Goal: Information Seeking & Learning: Learn about a topic

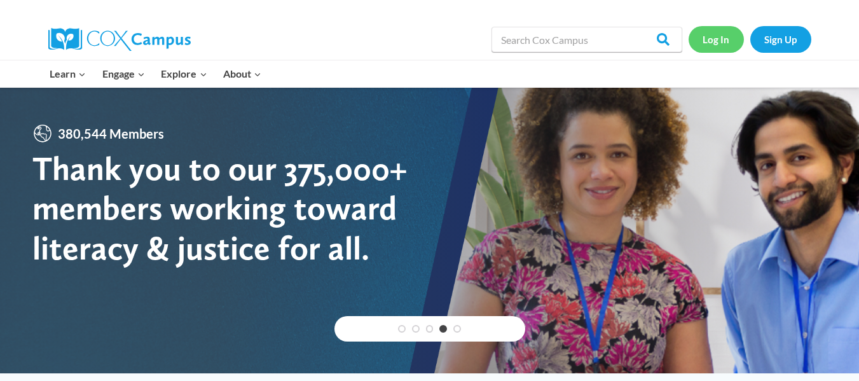
click at [728, 39] on link "Log In" at bounding box center [716, 39] width 55 height 26
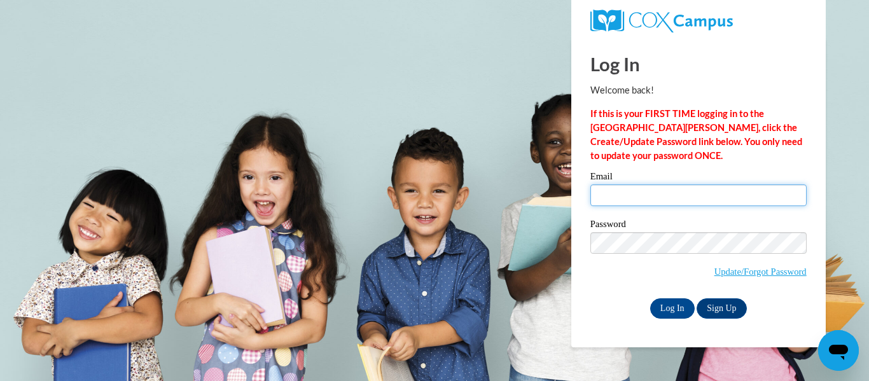
click at [656, 195] on input "Email" at bounding box center [698, 195] width 216 height 22
type input "brittany.rawls@sccpss.com"
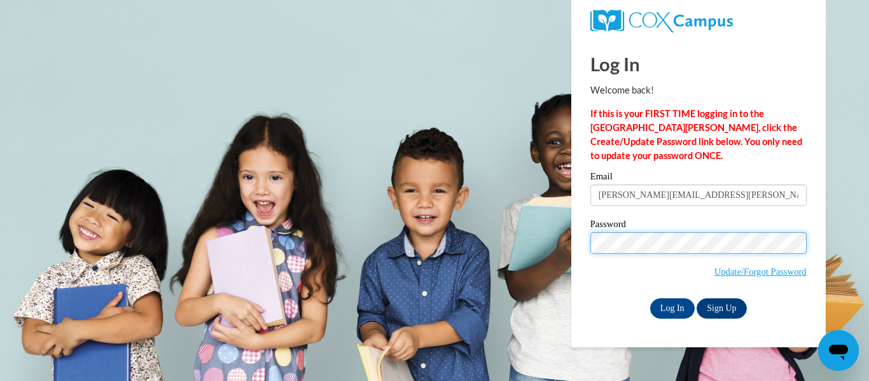
click at [650, 298] on input "Log In" at bounding box center [672, 308] width 45 height 20
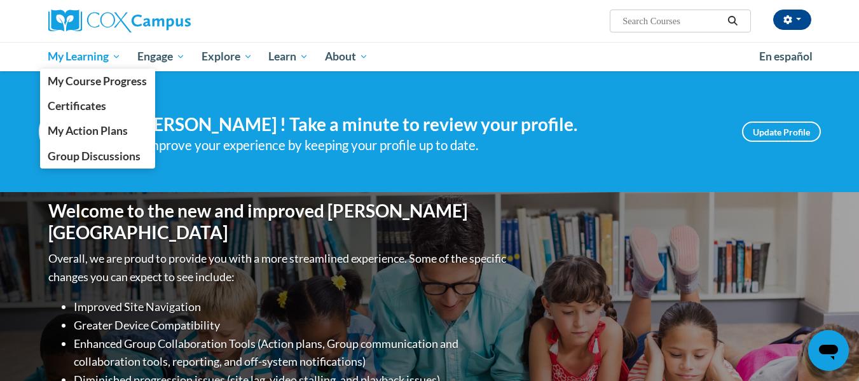
click at [103, 53] on span "My Learning" at bounding box center [84, 56] width 73 height 15
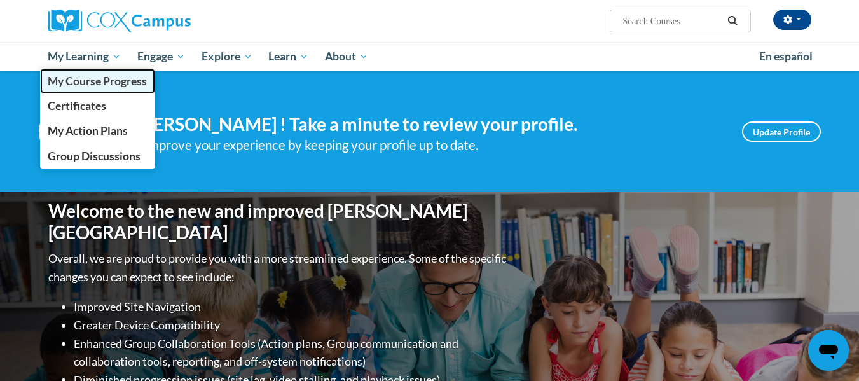
click at [94, 81] on span "My Course Progress" at bounding box center [97, 80] width 99 height 13
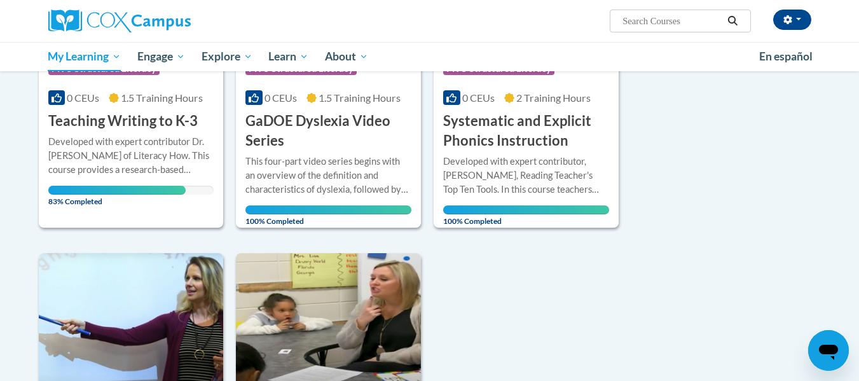
scroll to position [312, 0]
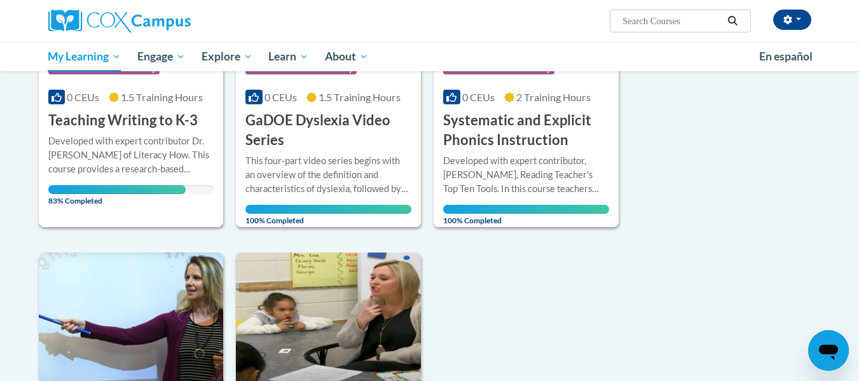
click at [112, 124] on h3 "Teaching Writing to K-3" at bounding box center [122, 121] width 149 height 20
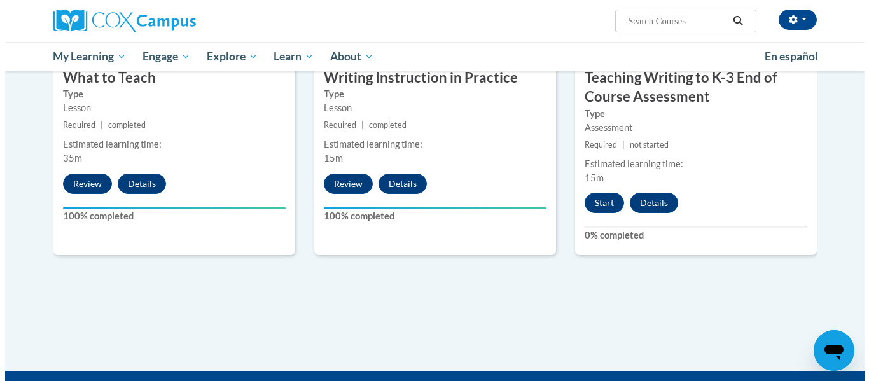
scroll to position [738, 0]
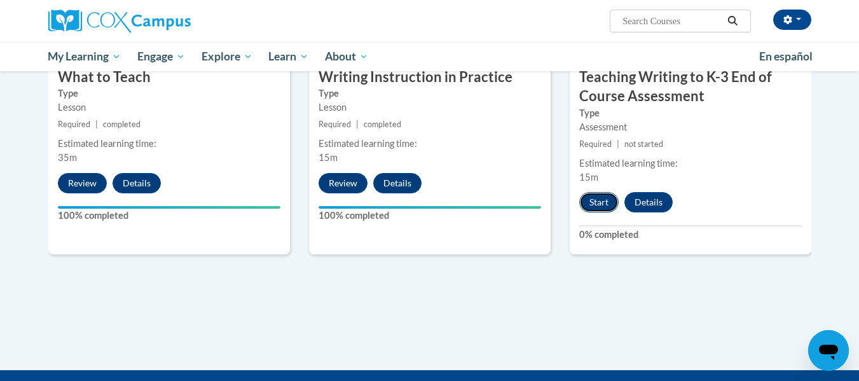
click at [610, 197] on button "Start" at bounding box center [598, 202] width 39 height 20
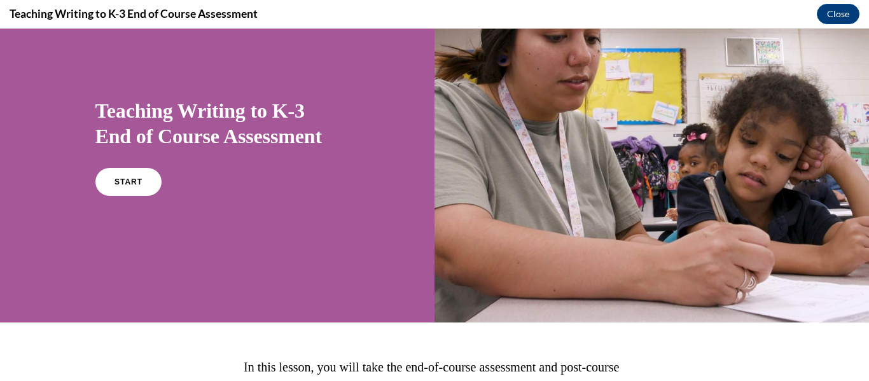
scroll to position [59, 0]
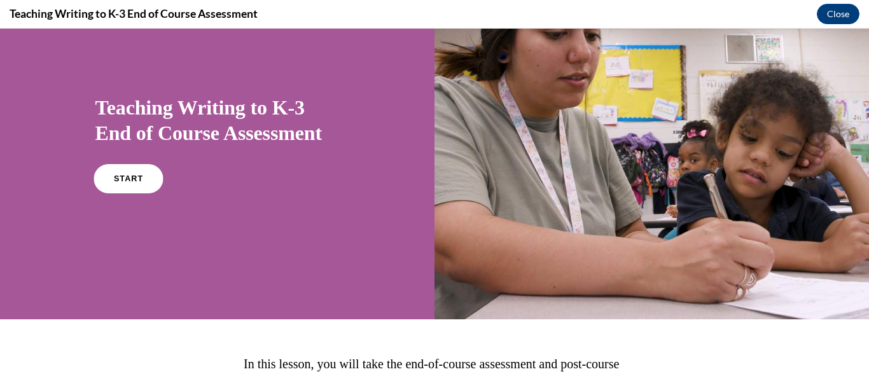
click at [151, 181] on link "START" at bounding box center [127, 178] width 69 height 29
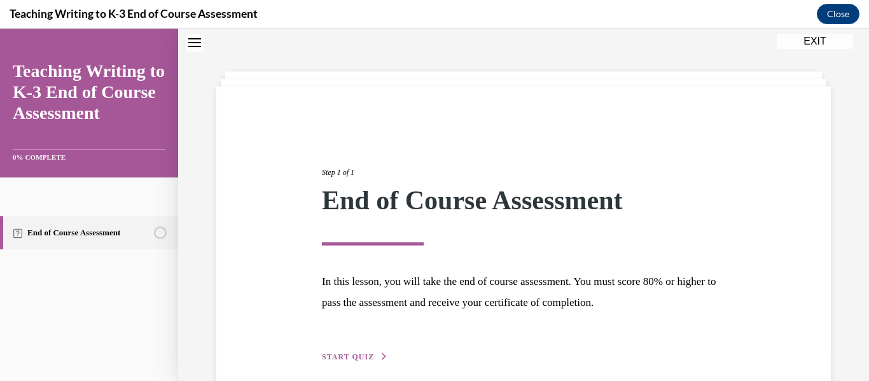
scroll to position [99, 0]
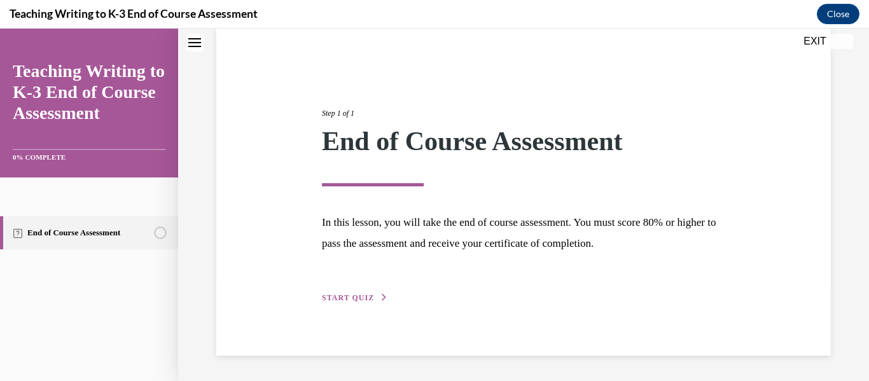
click at [361, 289] on div "Step 1 of 1 End of Course Assessment In this lesson, you will take the end of c…" at bounding box center [523, 191] width 422 height 226
click at [355, 306] on div "Step 1 of 1 End of Course Assessment In this lesson, you will take the end of c…" at bounding box center [523, 191] width 614 height 328
click at [353, 293] on button "START QUIZ" at bounding box center [355, 297] width 66 height 11
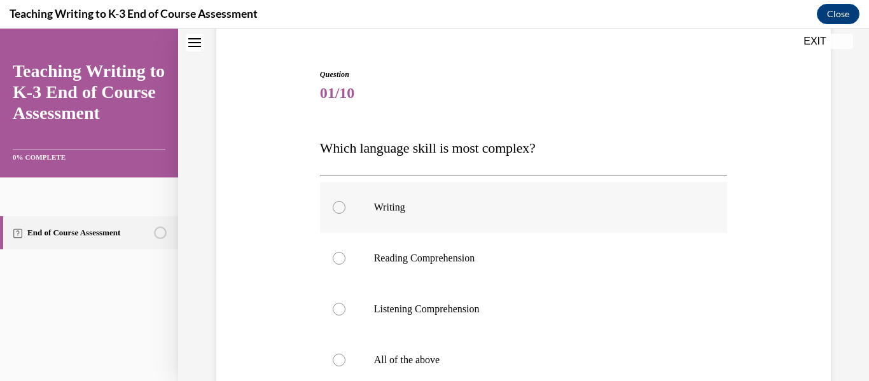
scroll to position [109, 0]
click at [366, 238] on label "Reading Comprehension" at bounding box center [524, 257] width 408 height 51
click at [345, 251] on input "Reading Comprehension" at bounding box center [339, 257] width 13 height 13
radio input "true"
click at [372, 195] on label "Writing" at bounding box center [524, 206] width 408 height 51
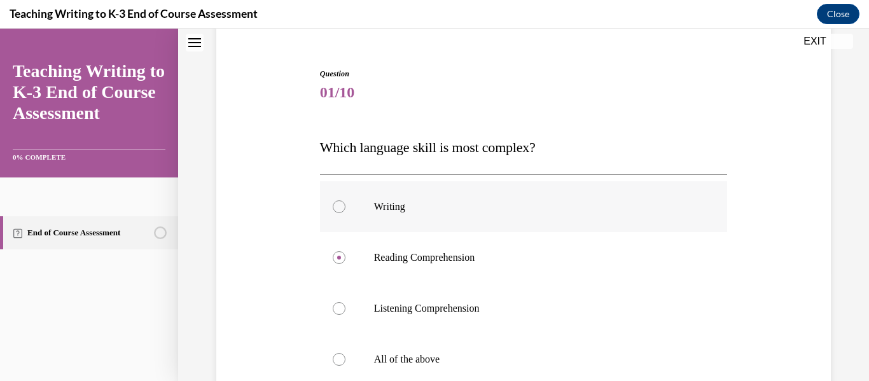
click at [345, 200] on input "Writing" at bounding box center [339, 206] width 13 height 13
radio input "true"
click at [374, 359] on p "All of the above" at bounding box center [535, 359] width 322 height 13
click at [345, 359] on input "All of the above" at bounding box center [339, 359] width 13 height 13
radio input "true"
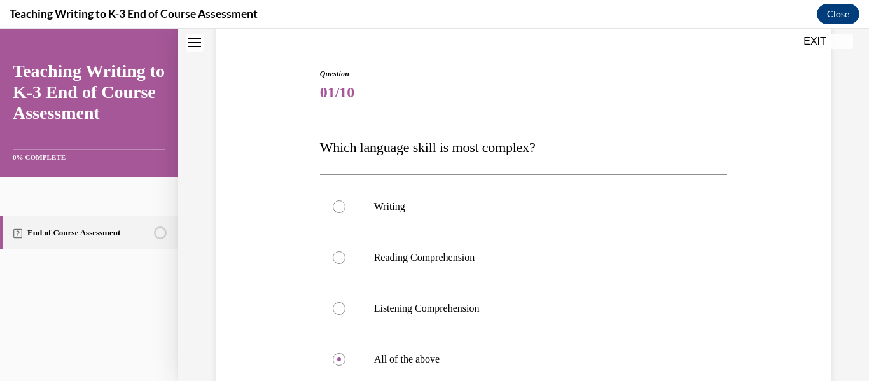
scroll to position [258, 0]
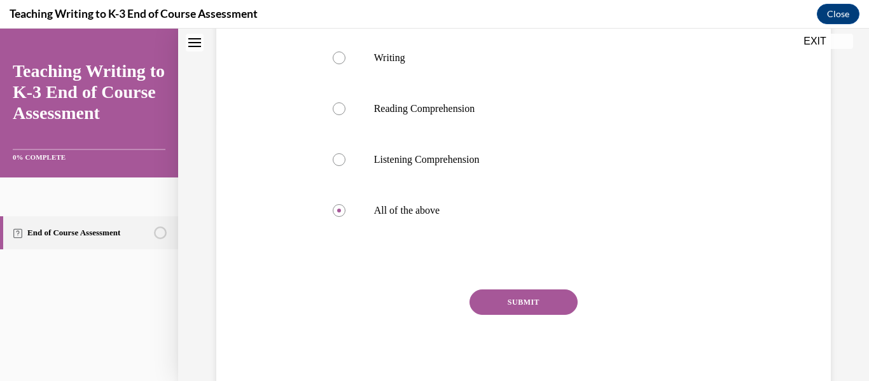
click at [493, 305] on button "SUBMIT" at bounding box center [523, 301] width 108 height 25
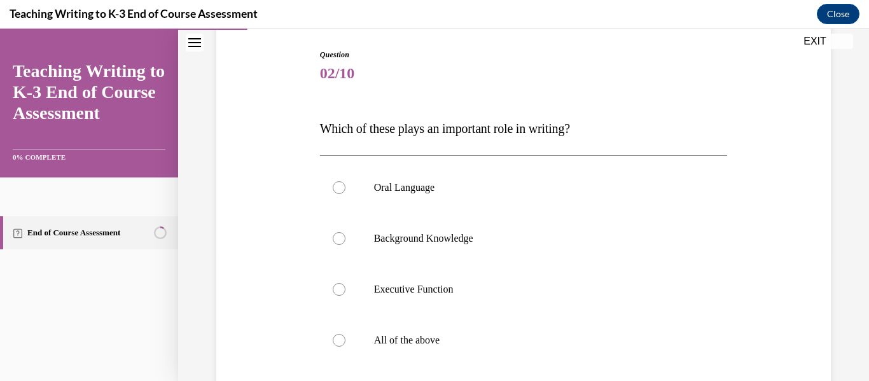
scroll to position [128, 0]
click at [395, 350] on label "All of the above" at bounding box center [524, 340] width 408 height 51
click at [345, 347] on input "All of the above" at bounding box center [339, 340] width 13 height 13
radio input "true"
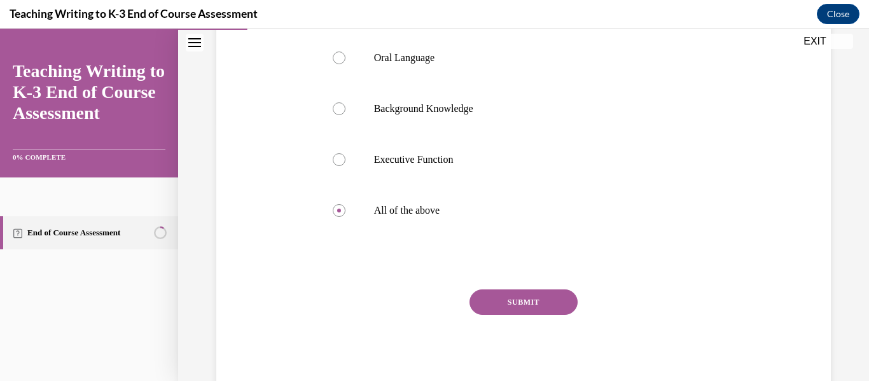
click at [477, 316] on div "SUBMIT NEXT" at bounding box center [524, 341] width 408 height 104
click at [477, 305] on button "SUBMIT" at bounding box center [523, 301] width 108 height 25
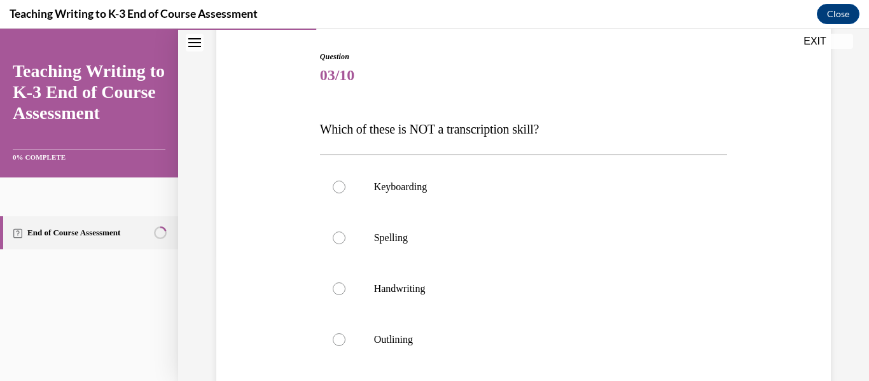
scroll to position [141, 0]
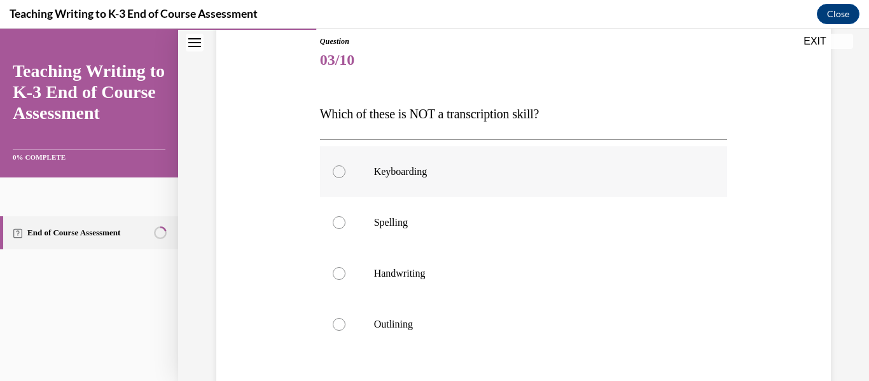
click at [412, 169] on p "Keyboarding" at bounding box center [535, 171] width 322 height 13
click at [345, 169] on input "Keyboarding" at bounding box center [339, 171] width 13 height 13
radio input "true"
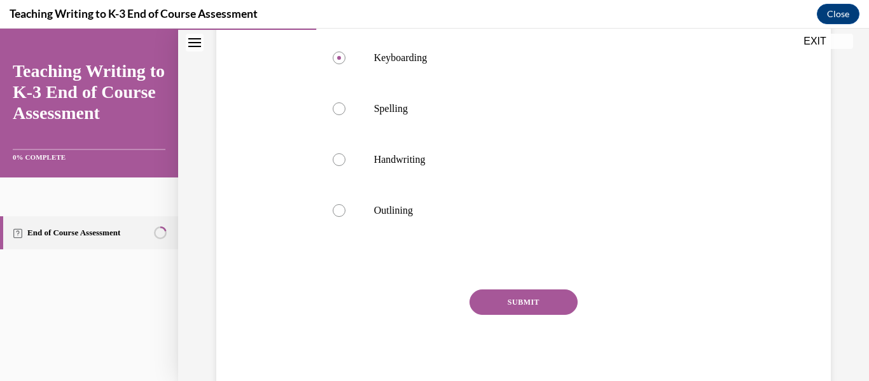
click at [484, 301] on button "SUBMIT" at bounding box center [523, 301] width 108 height 25
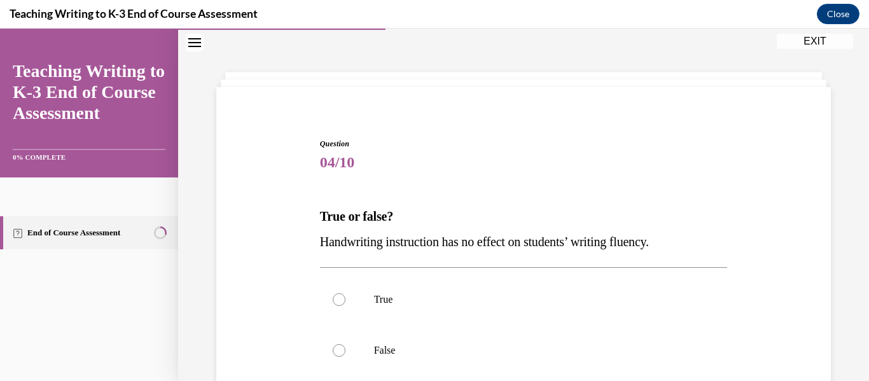
scroll to position [179, 0]
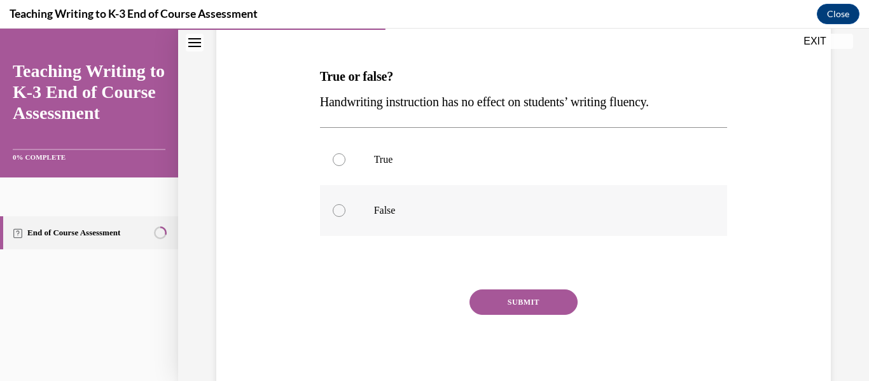
click at [330, 219] on label "False" at bounding box center [524, 210] width 408 height 51
click at [333, 217] on input "False" at bounding box center [339, 210] width 13 height 13
radio input "true"
click at [490, 309] on button "SUBMIT" at bounding box center [523, 301] width 108 height 25
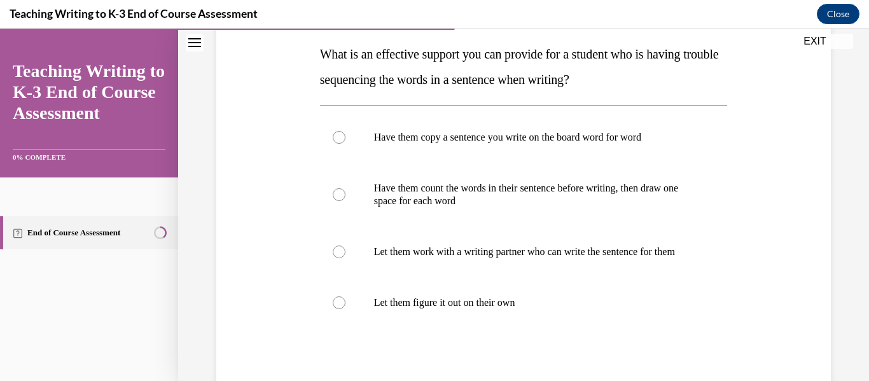
scroll to position [204, 0]
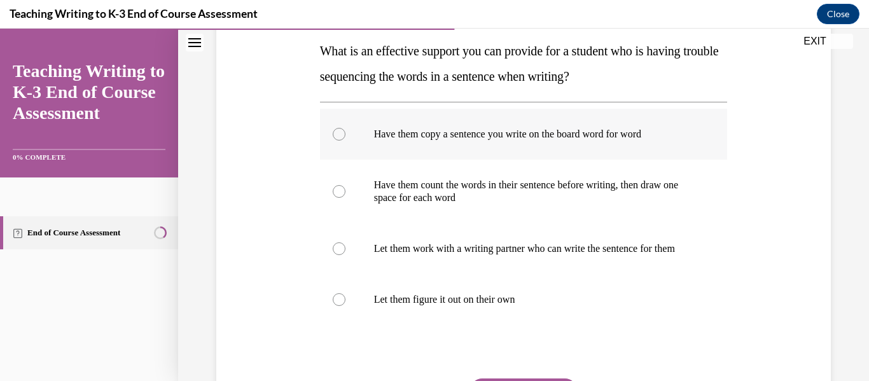
click at [375, 141] on label "Have them copy a sentence you write on the board word for word" at bounding box center [524, 134] width 408 height 51
click at [345, 141] on input "Have them copy a sentence you write on the board word for word" at bounding box center [339, 134] width 13 height 13
radio input "true"
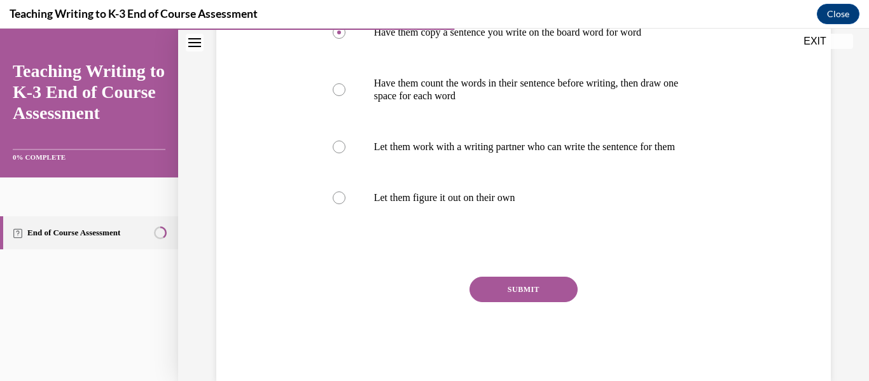
click at [485, 315] on div "SUBMIT NEXT" at bounding box center [524, 329] width 408 height 104
click at [485, 302] on button "SUBMIT" at bounding box center [523, 289] width 108 height 25
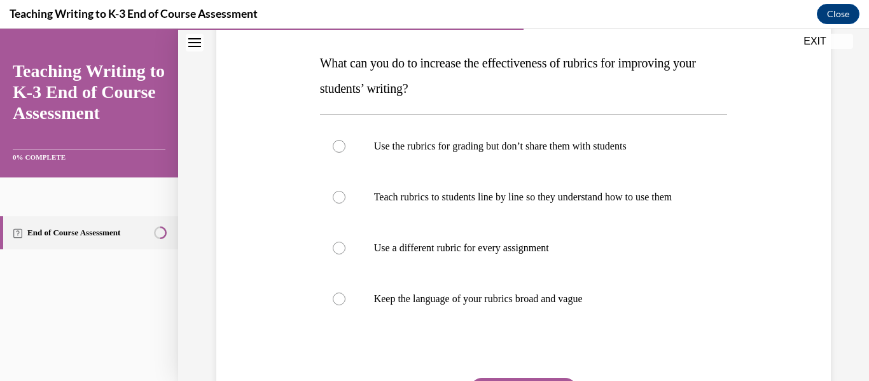
scroll to position [193, 0]
click at [415, 305] on p "Keep the language of your rubrics broad and vague" at bounding box center [535, 298] width 322 height 13
click at [345, 305] on input "Keep the language of your rubrics broad and vague" at bounding box center [339, 298] width 13 height 13
radio input "true"
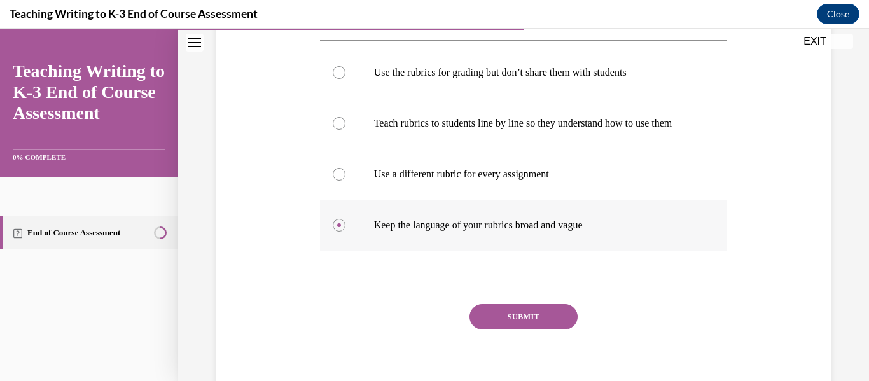
scroll to position [293, 0]
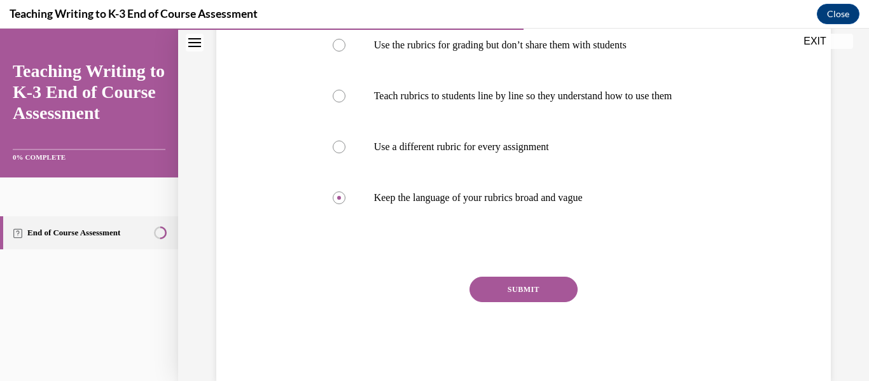
click at [502, 291] on button "SUBMIT" at bounding box center [523, 289] width 108 height 25
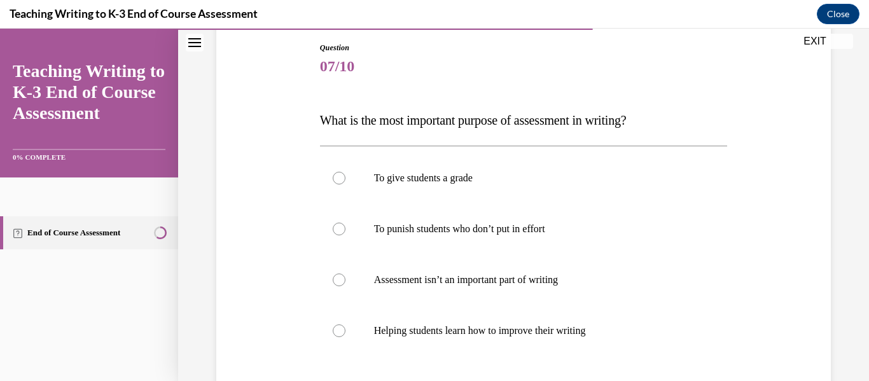
scroll to position [135, 0]
click at [408, 274] on p "Assessment isn’t an important part of writing" at bounding box center [535, 279] width 322 height 13
click at [345, 274] on input "Assessment isn’t an important part of writing" at bounding box center [339, 279] width 13 height 13
radio input "true"
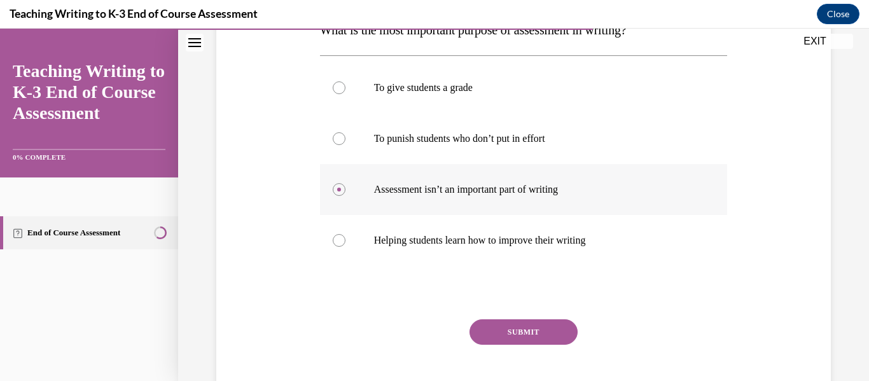
scroll to position [226, 0]
click at [425, 238] on p "Helping students learn how to improve their writing" at bounding box center [535, 239] width 322 height 13
click at [345, 238] on input "Helping students learn how to improve their writing" at bounding box center [339, 239] width 13 height 13
radio input "true"
click at [425, 191] on p "Assessment isn’t an important part of writing" at bounding box center [535, 189] width 322 height 13
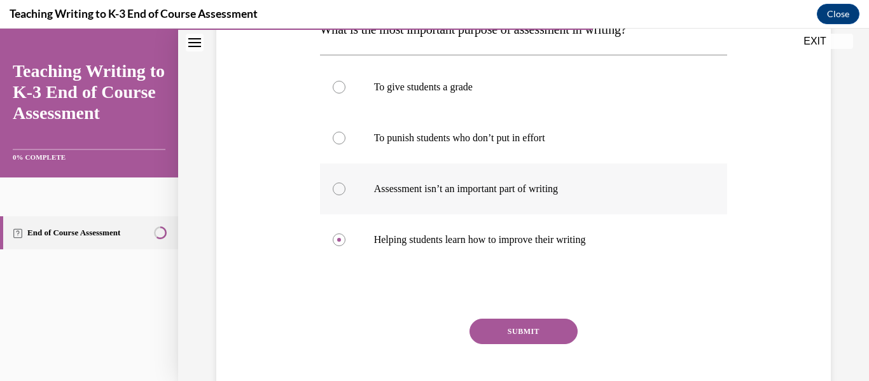
click at [345, 191] on input "Assessment isn’t an important part of writing" at bounding box center [339, 189] width 13 height 13
radio input "true"
click at [520, 331] on button "SUBMIT" at bounding box center [523, 331] width 108 height 25
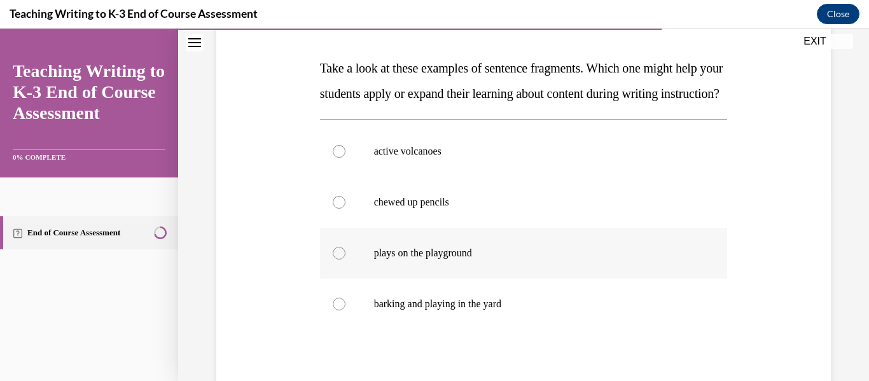
scroll to position [188, 0]
click at [488, 208] on p "chewed up pencils" at bounding box center [535, 201] width 322 height 13
click at [345, 208] on input "chewed up pencils" at bounding box center [339, 201] width 13 height 13
radio input "true"
click at [429, 157] on p "active volcanoes" at bounding box center [535, 150] width 322 height 13
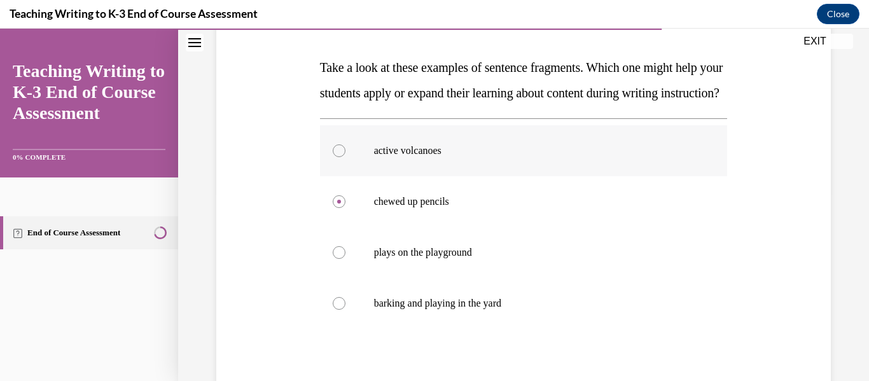
click at [345, 157] on input "active volcanoes" at bounding box center [339, 150] width 13 height 13
radio input "true"
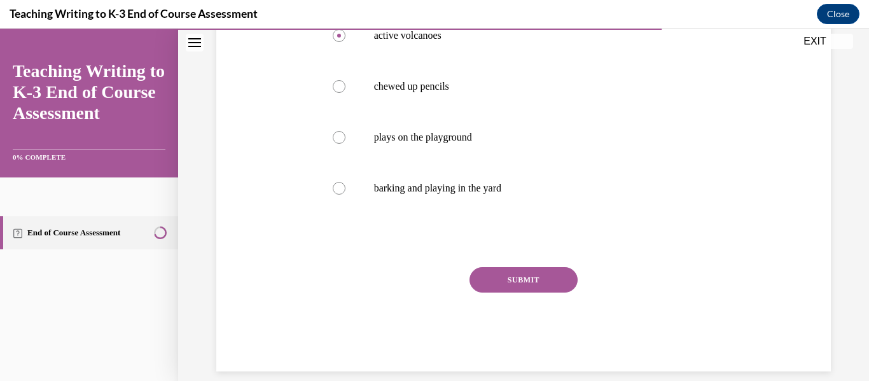
click at [514, 293] on button "SUBMIT" at bounding box center [523, 279] width 108 height 25
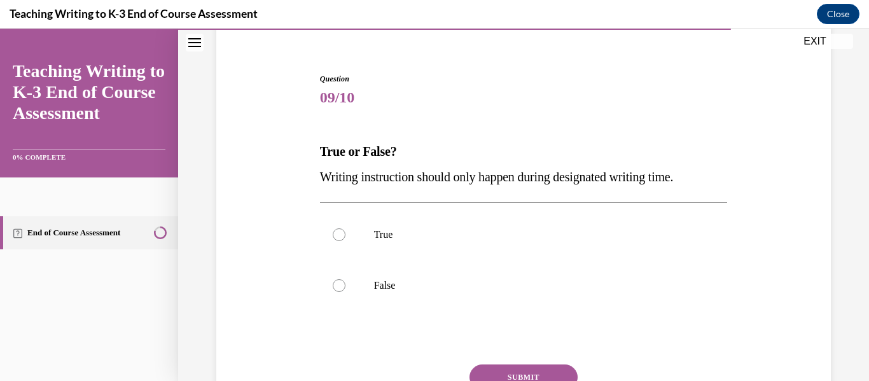
scroll to position [104, 0]
click at [345, 277] on label "False" at bounding box center [524, 284] width 408 height 51
click at [345, 279] on input "False" at bounding box center [339, 285] width 13 height 13
radio input "true"
click at [495, 374] on button "SUBMIT" at bounding box center [523, 376] width 108 height 25
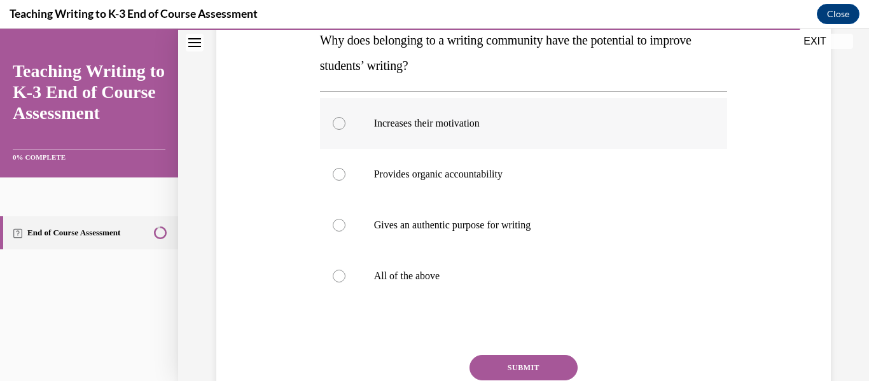
scroll to position [206, 0]
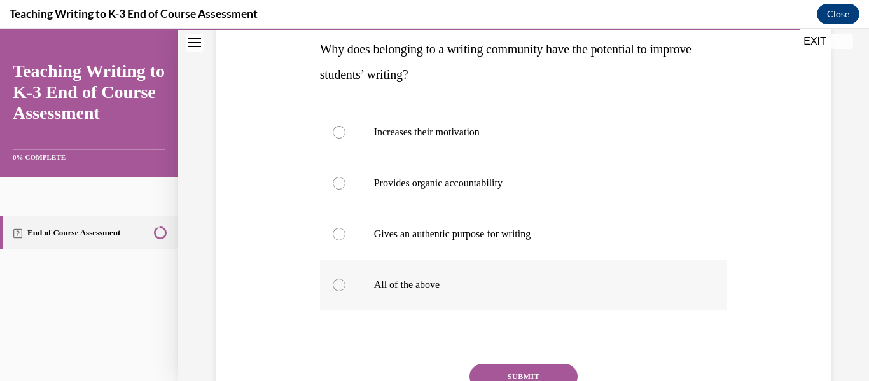
click at [403, 285] on p "All of the above" at bounding box center [535, 285] width 322 height 13
click at [345, 285] on input "All of the above" at bounding box center [339, 285] width 13 height 13
radio input "true"
click at [493, 366] on button "SUBMIT" at bounding box center [523, 376] width 108 height 25
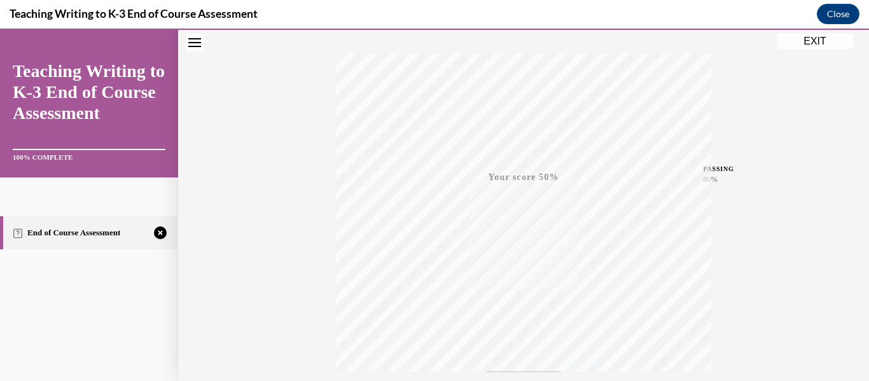
scroll to position [300, 0]
click at [526, 275] on button "TAKE AGAIN" at bounding box center [524, 294] width 76 height 57
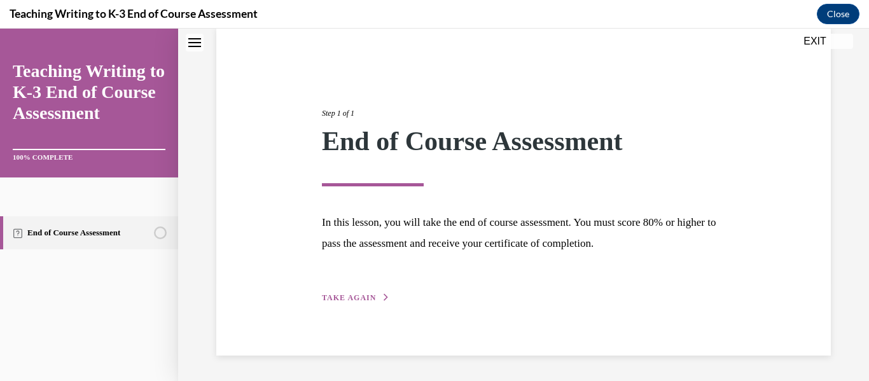
scroll to position [99, 0]
click at [348, 297] on span "TAKE AGAIN" at bounding box center [349, 297] width 54 height 9
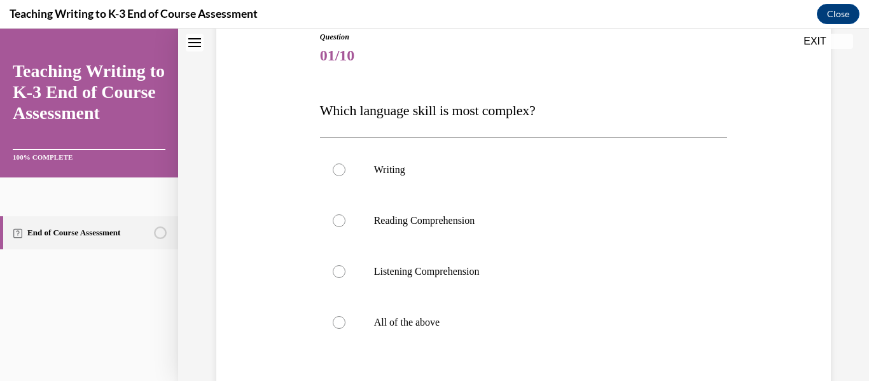
scroll to position [146, 0]
click at [374, 174] on p "Writing" at bounding box center [535, 169] width 322 height 13
click at [345, 174] on input "Writing" at bounding box center [339, 169] width 13 height 13
radio input "true"
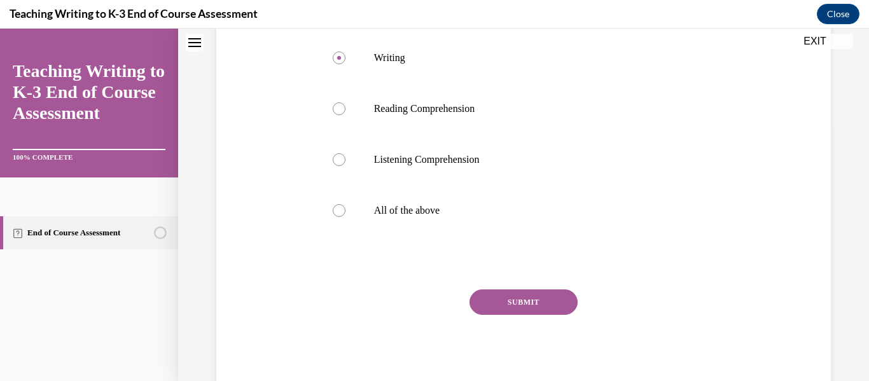
click at [508, 303] on button "SUBMIT" at bounding box center [523, 301] width 108 height 25
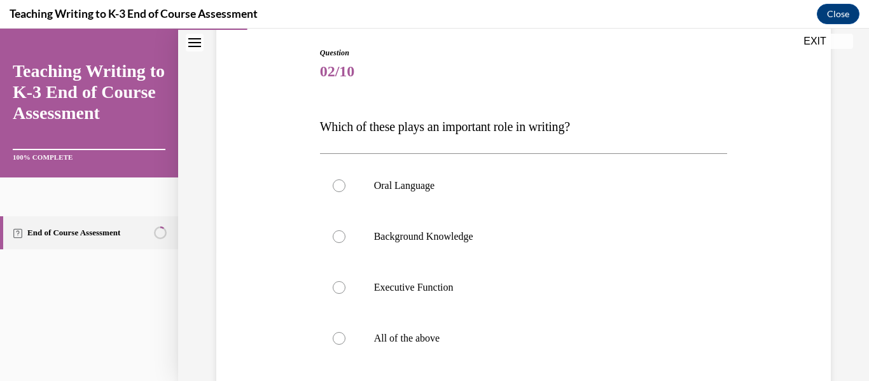
scroll to position [131, 0]
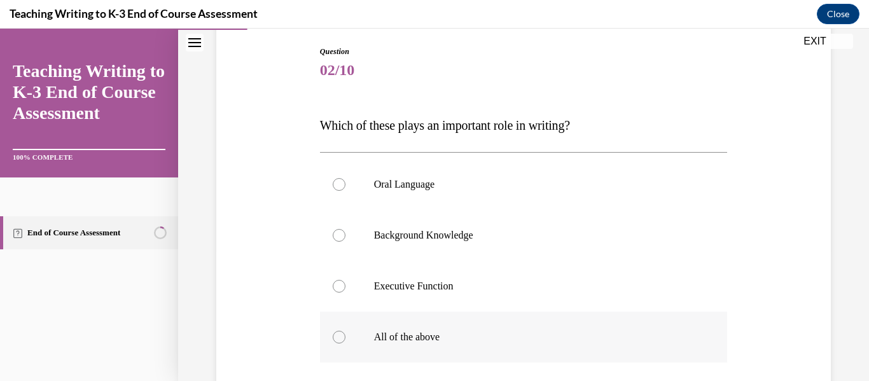
click at [399, 336] on p "All of the above" at bounding box center [535, 337] width 322 height 13
click at [345, 336] on input "All of the above" at bounding box center [339, 337] width 13 height 13
radio input "true"
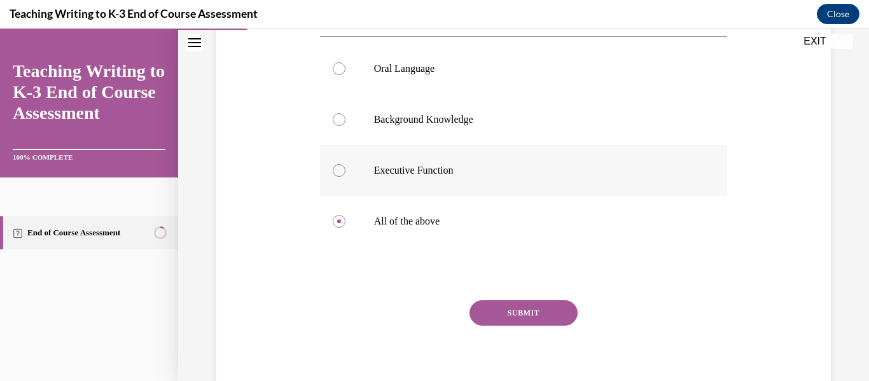
scroll to position [258, 0]
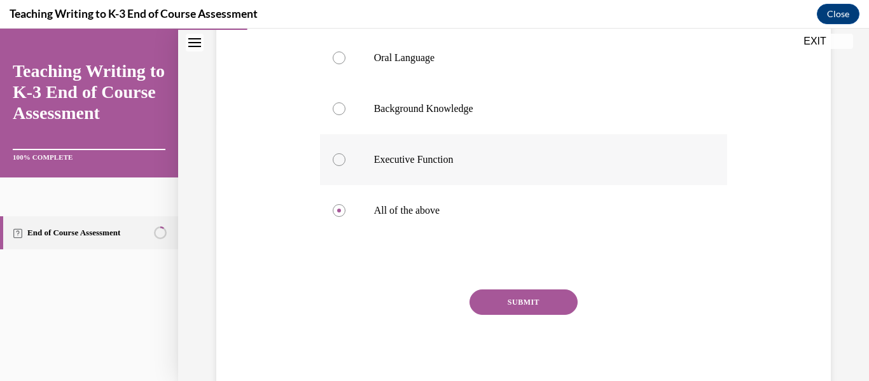
click at [499, 305] on button "SUBMIT" at bounding box center [523, 301] width 108 height 25
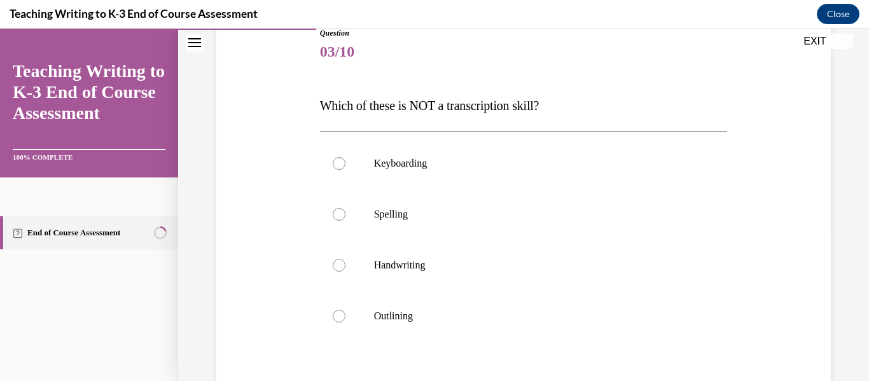
scroll to position [151, 0]
click at [440, 169] on label "Keyboarding" at bounding box center [524, 161] width 408 height 51
click at [345, 168] on input "Keyboarding" at bounding box center [339, 161] width 13 height 13
radio input "true"
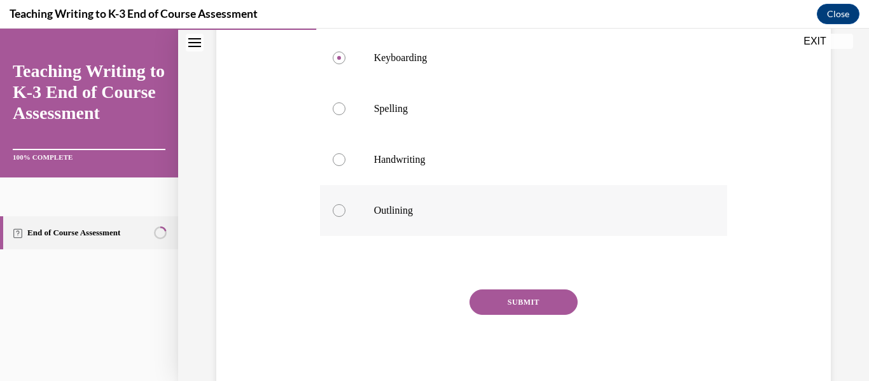
click at [441, 215] on p "Outlining" at bounding box center [535, 210] width 322 height 13
click at [345, 215] on input "Outlining" at bounding box center [339, 210] width 13 height 13
radio input "true"
click at [506, 290] on button "SUBMIT" at bounding box center [523, 301] width 108 height 25
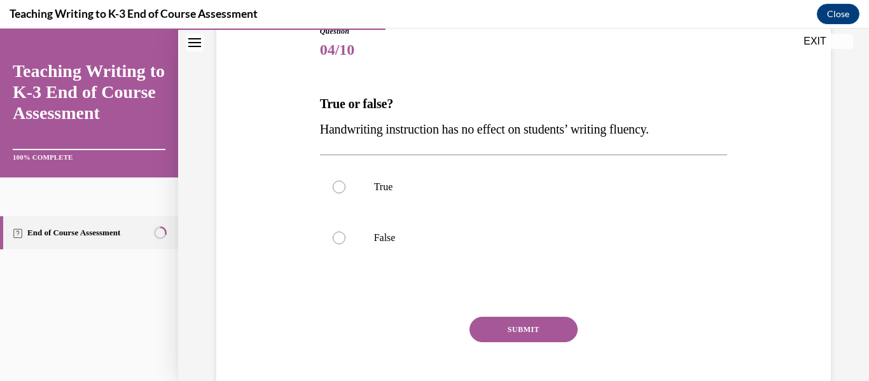
scroll to position [153, 0]
click at [368, 237] on label "False" at bounding box center [524, 236] width 408 height 51
click at [345, 237] on input "False" at bounding box center [339, 236] width 13 height 13
radio input "true"
click at [532, 315] on div "Question 04/10 True or false? Handwriting instruction has no effect on students…" at bounding box center [524, 222] width 408 height 396
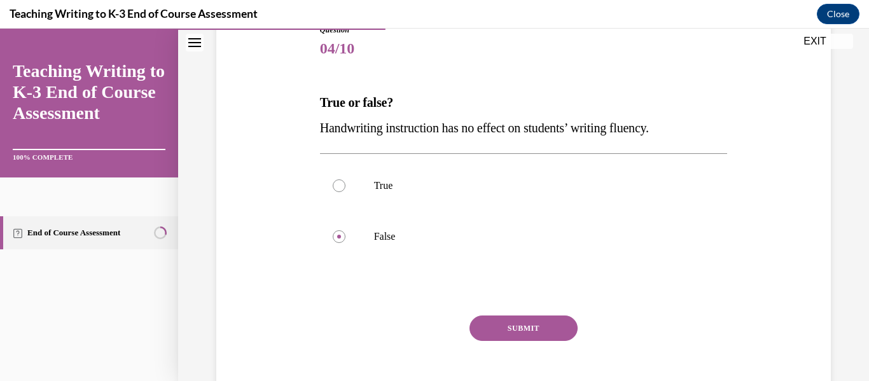
click at [532, 321] on button "SUBMIT" at bounding box center [523, 327] width 108 height 25
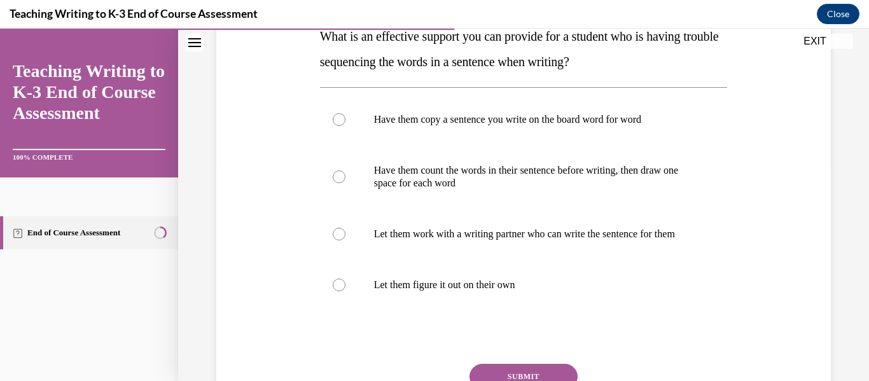
scroll to position [220, 0]
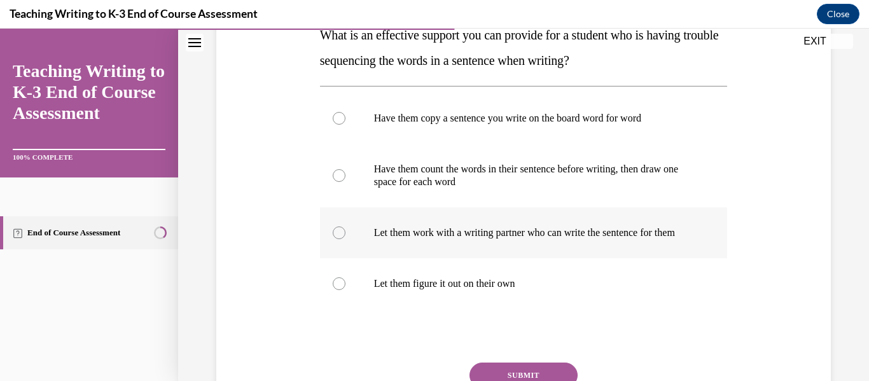
click at [441, 227] on p "Let them work with a writing partner who can write the sentence for them" at bounding box center [535, 232] width 322 height 13
click at [345, 227] on input "Let them work with a writing partner who can write the sentence for them" at bounding box center [339, 232] width 13 height 13
radio input "true"
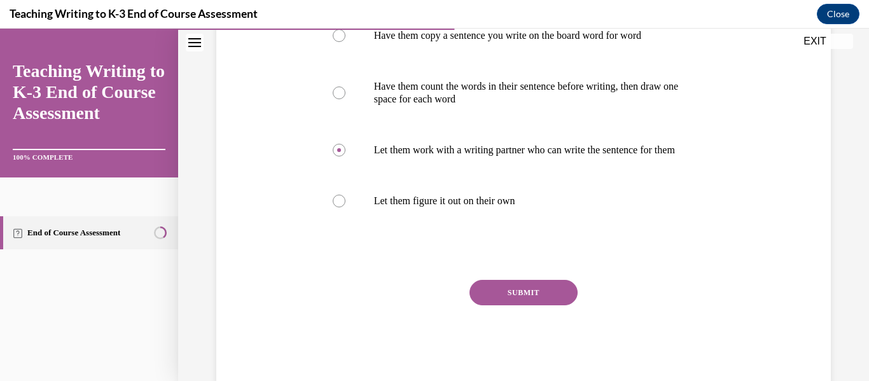
scroll to position [303, 0]
click at [516, 304] on button "SUBMIT" at bounding box center [523, 291] width 108 height 25
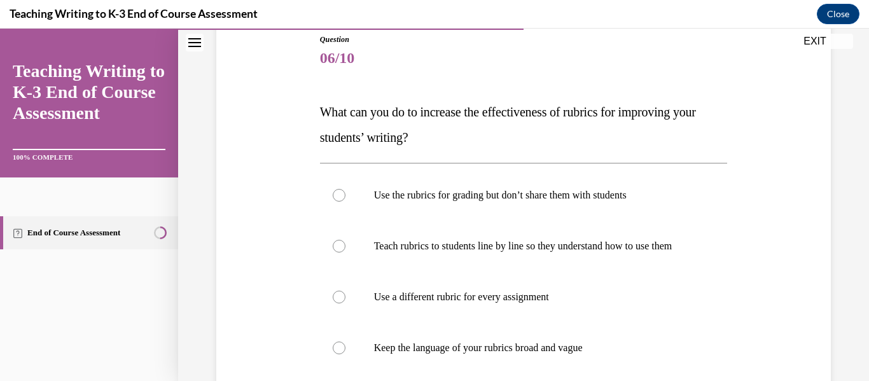
scroll to position [146, 0]
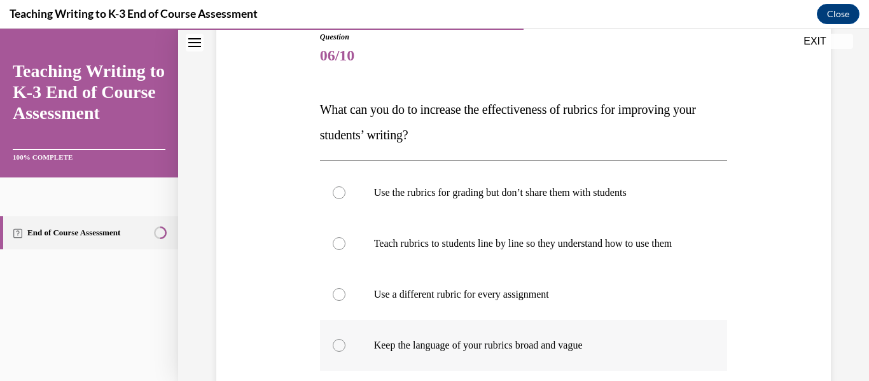
click at [412, 368] on label "Keep the language of your rubrics broad and vague" at bounding box center [524, 345] width 408 height 51
click at [345, 352] on input "Keep the language of your rubrics broad and vague" at bounding box center [339, 345] width 13 height 13
radio input "true"
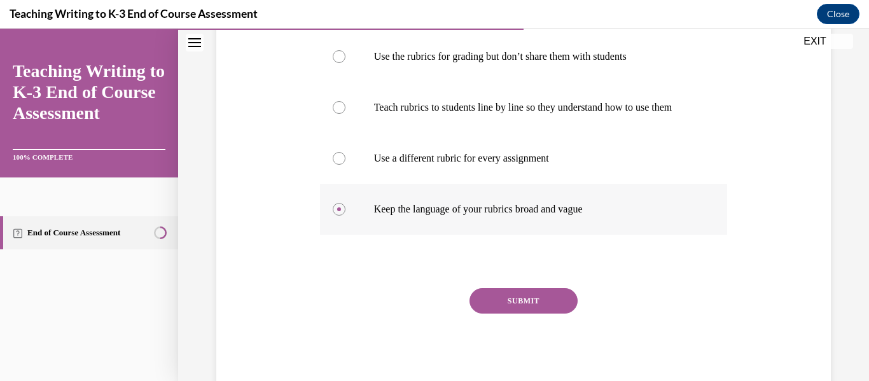
scroll to position [284, 0]
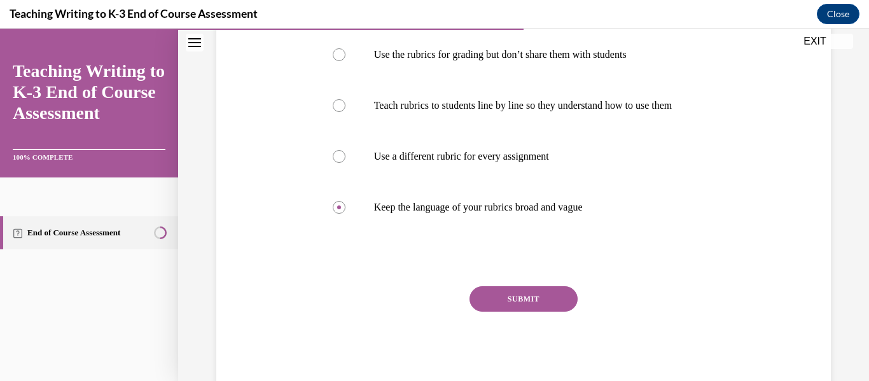
click at [541, 305] on button "SUBMIT" at bounding box center [523, 298] width 108 height 25
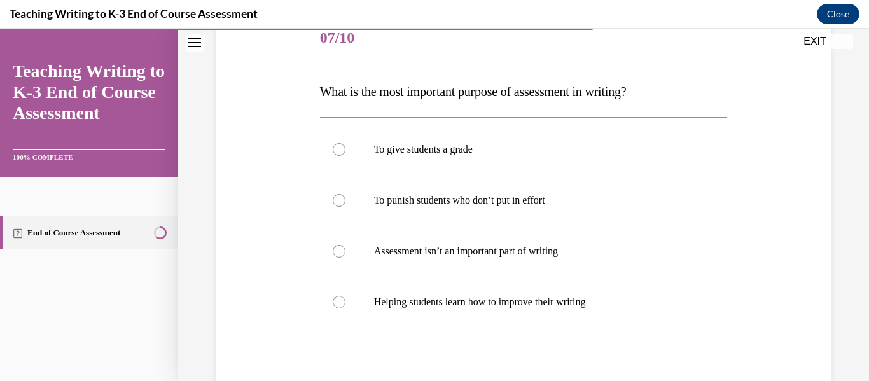
scroll to position [164, 0]
click at [438, 307] on p "Helping students learn how to improve their writing" at bounding box center [535, 301] width 322 height 13
click at [345, 307] on input "Helping students learn how to improve their writing" at bounding box center [339, 301] width 13 height 13
radio input "true"
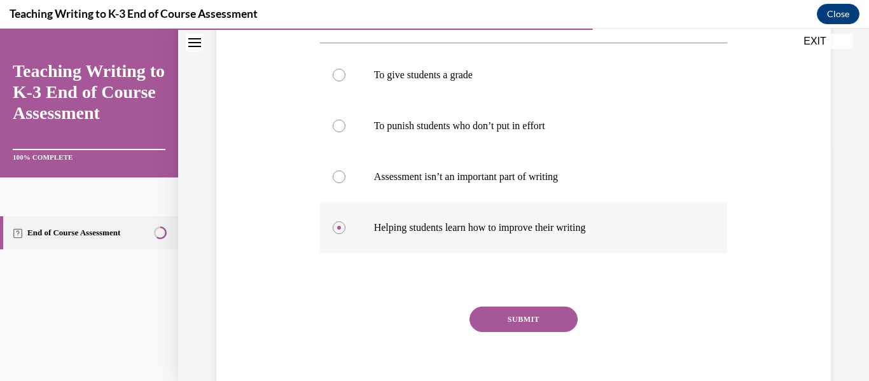
scroll to position [238, 0]
click at [491, 312] on button "SUBMIT" at bounding box center [523, 318] width 108 height 25
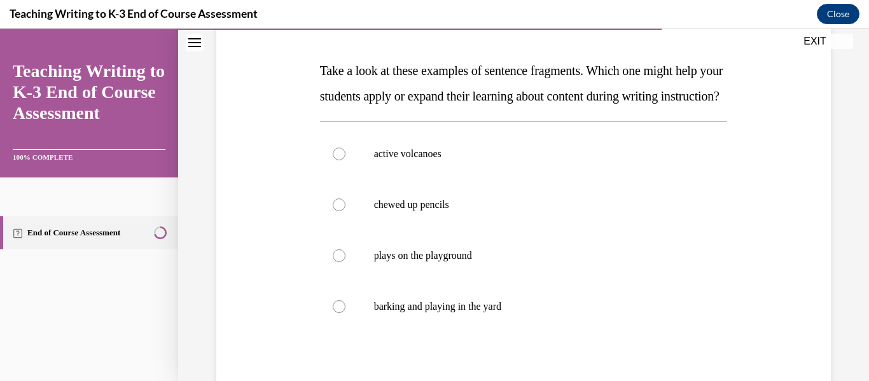
scroll to position [185, 0]
click at [478, 261] on p "plays on the playground" at bounding box center [535, 255] width 322 height 13
click at [345, 261] on input "plays on the playground" at bounding box center [339, 255] width 13 height 13
radio input "true"
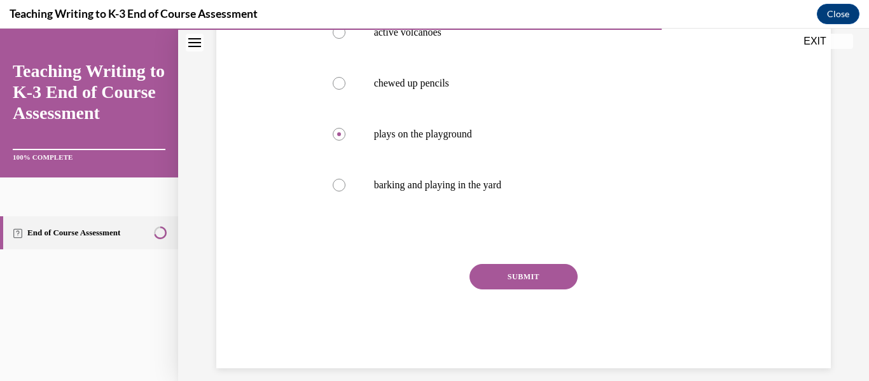
click at [504, 289] on button "SUBMIT" at bounding box center [523, 276] width 108 height 25
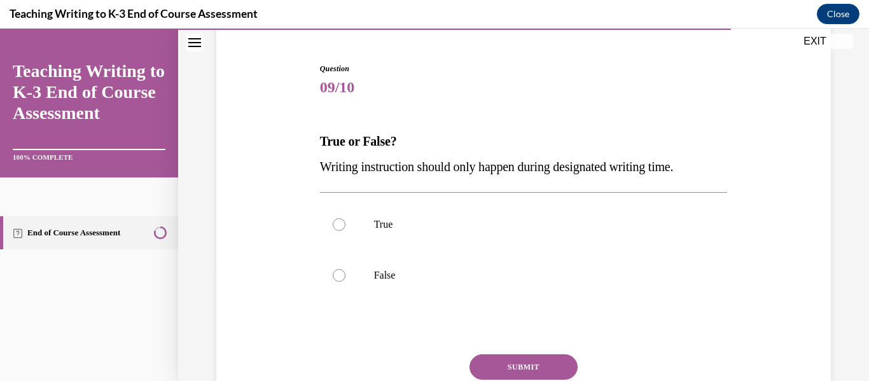
scroll to position [114, 0]
click at [428, 281] on label "False" at bounding box center [524, 274] width 408 height 51
click at [345, 281] on input "False" at bounding box center [339, 274] width 13 height 13
radio input "true"
click at [500, 373] on button "SUBMIT" at bounding box center [523, 366] width 108 height 25
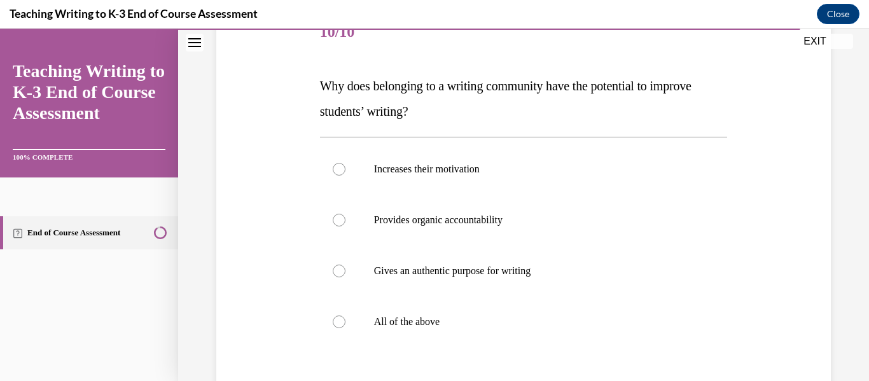
scroll to position [170, 0]
click at [403, 318] on p "All of the above" at bounding box center [535, 321] width 322 height 13
click at [345, 318] on input "All of the above" at bounding box center [339, 321] width 13 height 13
radio input "true"
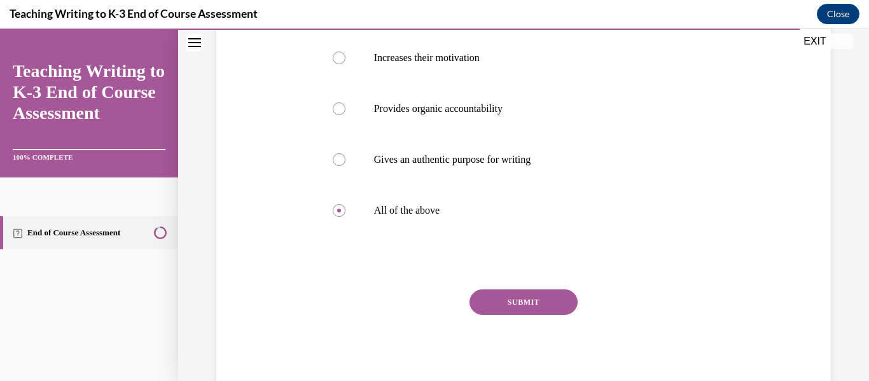
click at [482, 307] on button "SUBMIT" at bounding box center [523, 301] width 108 height 25
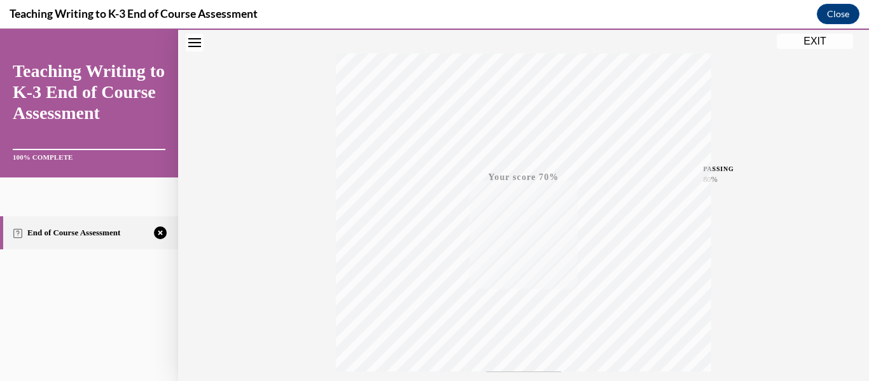
scroll to position [300, 0]
click at [187, 33] on div "EXIT" at bounding box center [194, 43] width 33 height 28
click at [193, 45] on icon "Close navigation menu" at bounding box center [194, 42] width 13 height 9
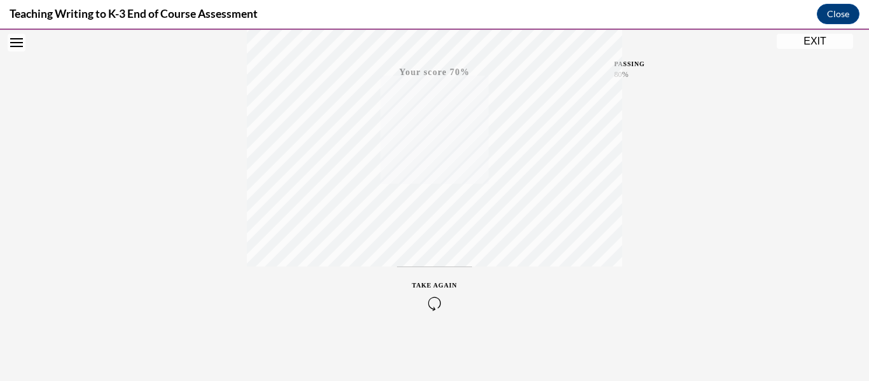
click at [422, 301] on icon "button" at bounding box center [434, 303] width 45 height 14
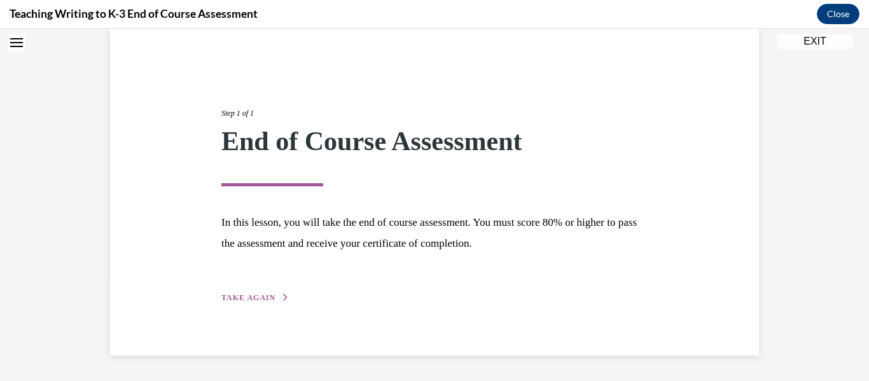
click at [230, 298] on span "TAKE AGAIN" at bounding box center [248, 297] width 54 height 9
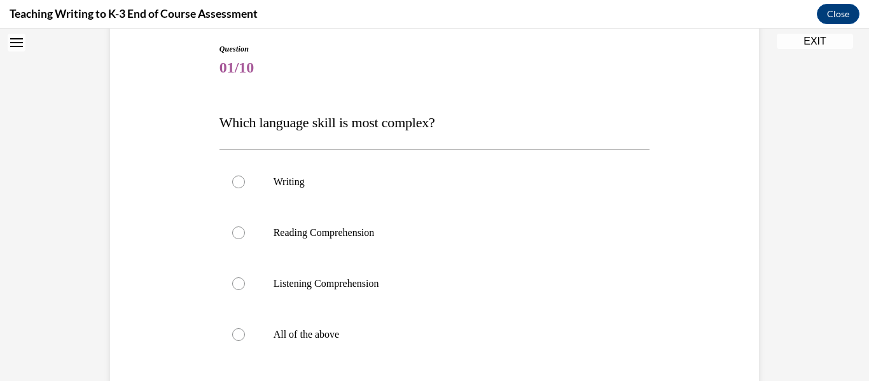
scroll to position [135, 0]
click at [259, 195] on label "Writing" at bounding box center [434, 180] width 431 height 51
click at [245, 187] on input "Writing" at bounding box center [238, 180] width 13 height 13
radio input "true"
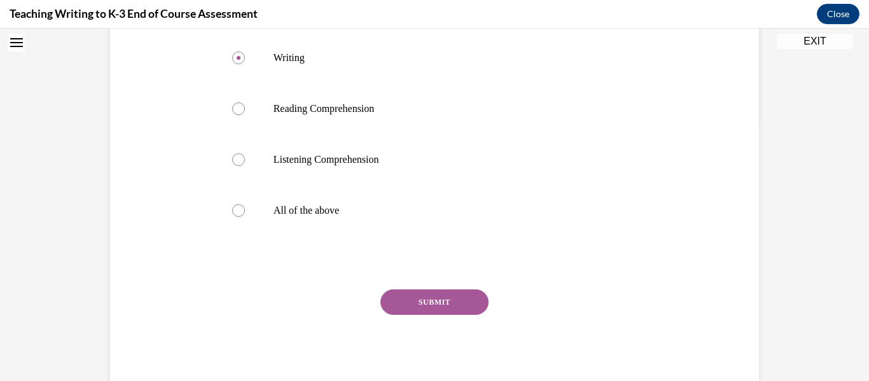
click at [422, 305] on button "SUBMIT" at bounding box center [434, 301] width 108 height 25
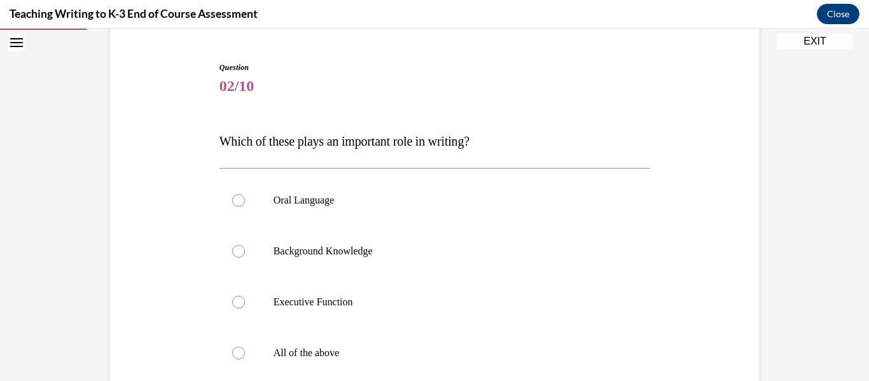
scroll to position [116, 0]
click at [310, 349] on p "All of the above" at bounding box center [445, 352] width 345 height 13
click at [245, 349] on input "All of the above" at bounding box center [238, 352] width 13 height 13
radio input "true"
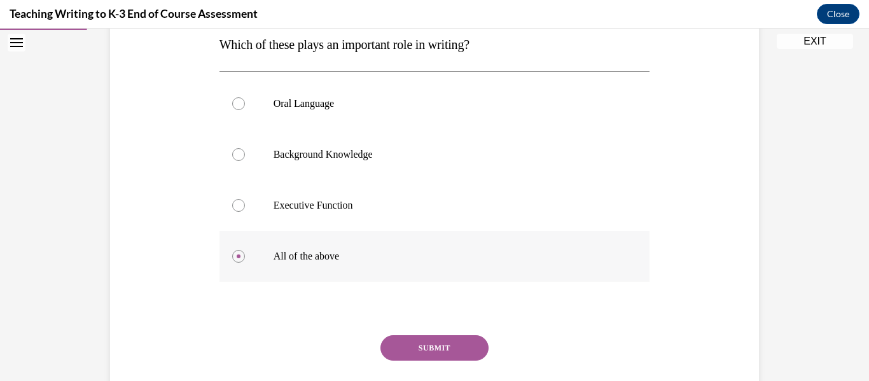
scroll to position [212, 0]
click at [424, 337] on button "SUBMIT" at bounding box center [434, 347] width 108 height 25
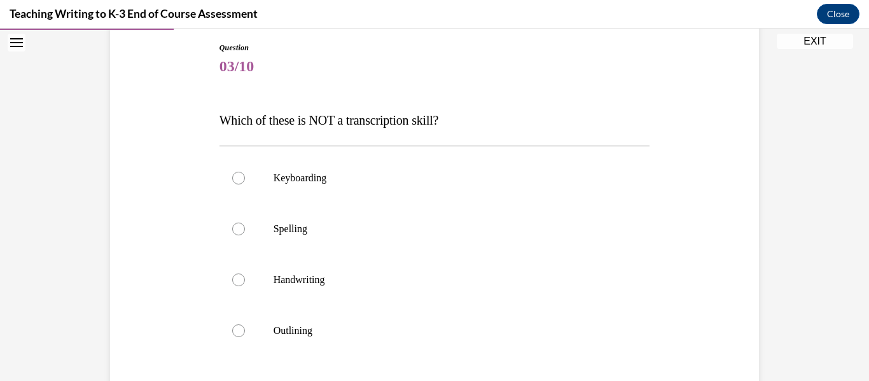
scroll to position [137, 0]
click at [424, 337] on label "Outlining" at bounding box center [434, 328] width 431 height 51
click at [245, 335] on input "Outlining" at bounding box center [238, 328] width 13 height 13
radio input "true"
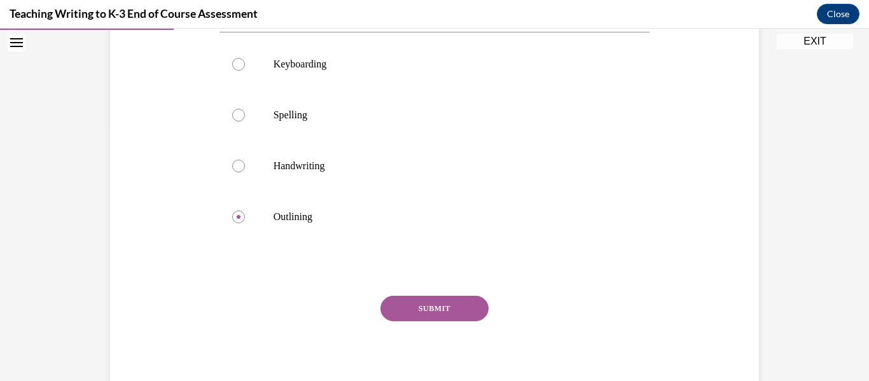
scroll to position [250, 0]
click at [448, 307] on button "SUBMIT" at bounding box center [434, 306] width 108 height 25
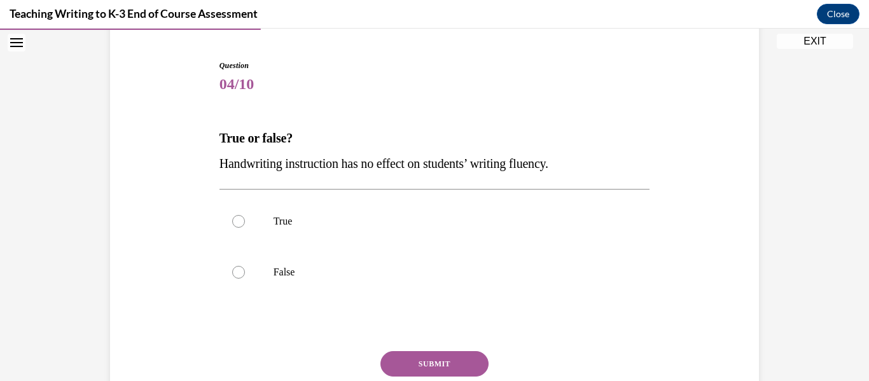
scroll to position [118, 0]
click at [367, 255] on label "False" at bounding box center [434, 270] width 431 height 51
click at [245, 265] on input "False" at bounding box center [238, 271] width 13 height 13
radio input "true"
click at [446, 368] on button "SUBMIT" at bounding box center [434, 362] width 108 height 25
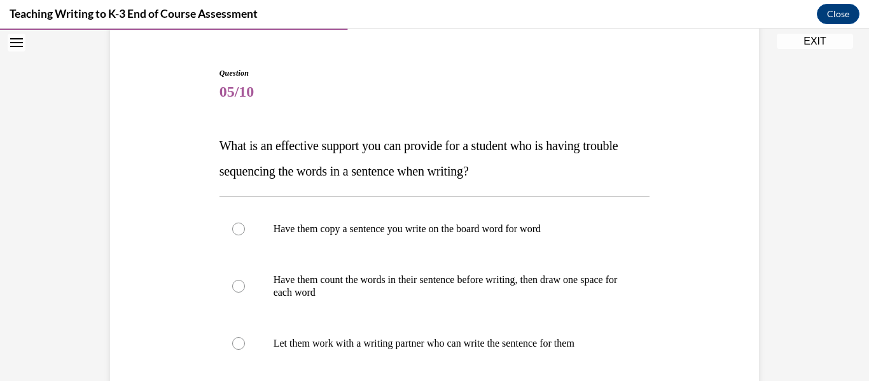
scroll to position [153, 0]
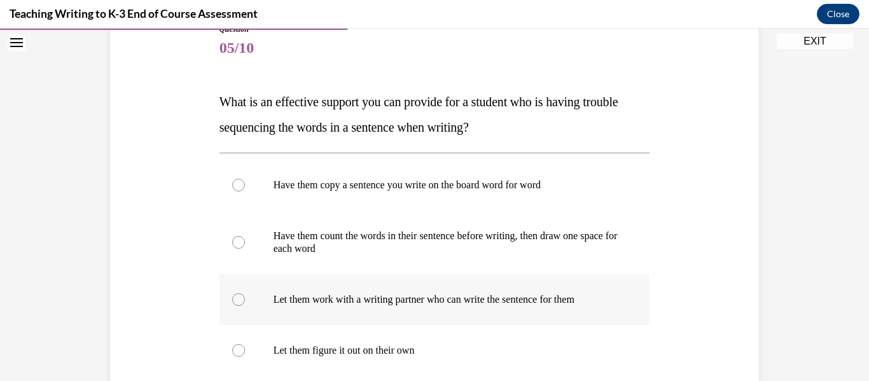
click at [346, 315] on label "Let them work with a writing partner who can write the sentence for them" at bounding box center [434, 299] width 431 height 51
click at [245, 306] on input "Let them work with a writing partner who can write the sentence for them" at bounding box center [238, 299] width 13 height 13
radio input "true"
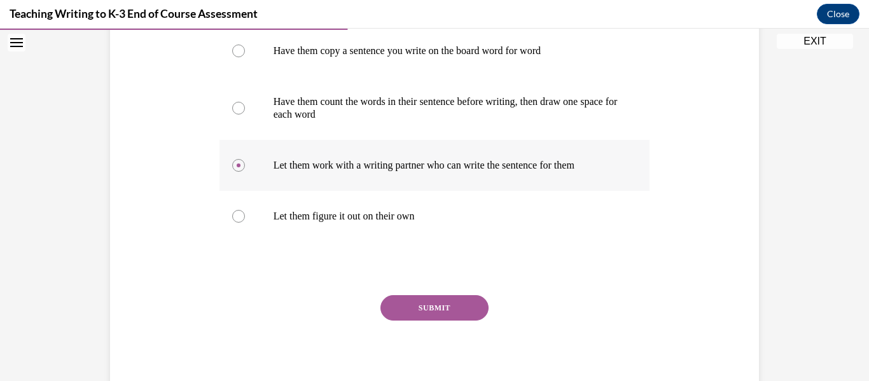
scroll to position [293, 0]
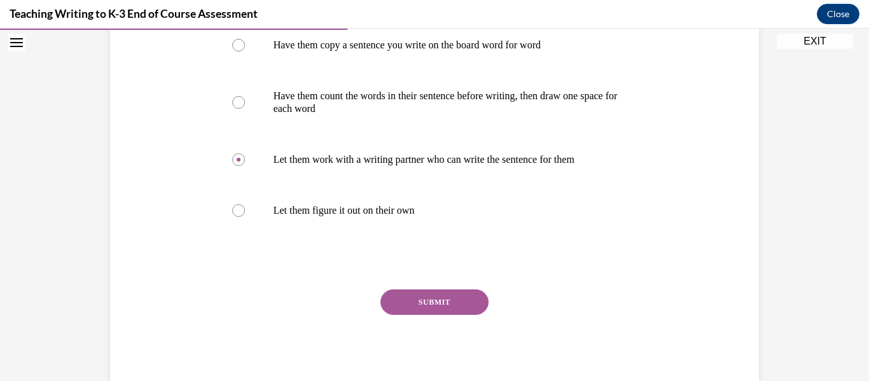
click at [409, 308] on button "SUBMIT" at bounding box center [434, 301] width 108 height 25
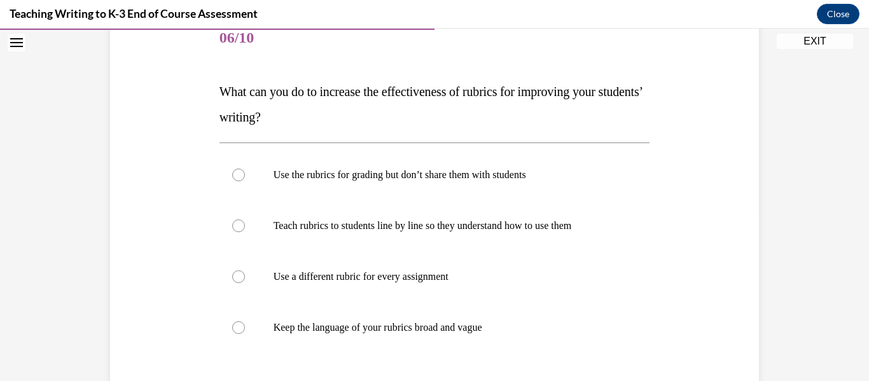
scroll to position [164, 0]
click at [413, 323] on p "Keep the language of your rubrics broad and vague" at bounding box center [445, 327] width 345 height 13
click at [245, 323] on input "Keep the language of your rubrics broad and vague" at bounding box center [238, 327] width 13 height 13
radio input "true"
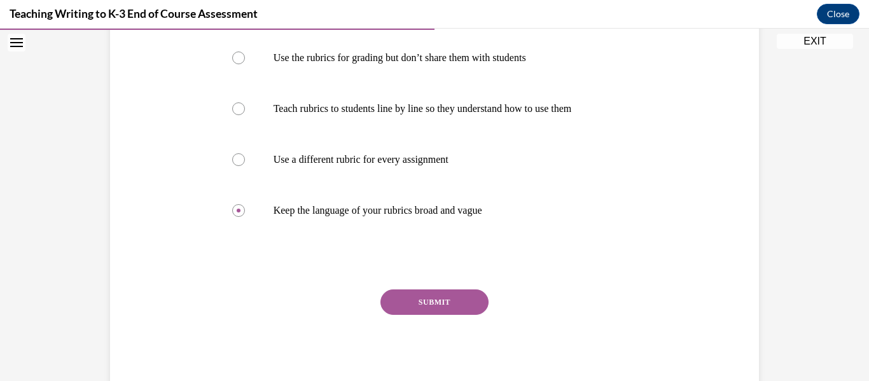
click at [420, 304] on button "SUBMIT" at bounding box center [434, 301] width 108 height 25
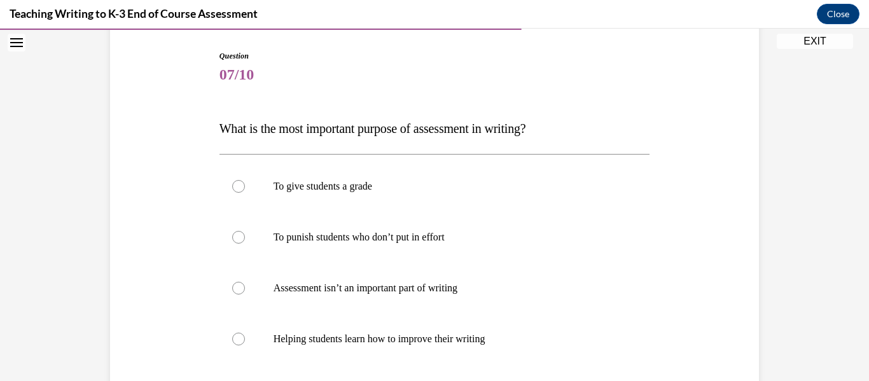
scroll to position [127, 0]
click at [369, 300] on label "Assessment isn’t an important part of writing" at bounding box center [434, 287] width 431 height 51
click at [245, 294] on input "Assessment isn’t an important part of writing" at bounding box center [238, 287] width 13 height 13
radio input "true"
click at [356, 338] on p "Helping students learn how to improve their writing" at bounding box center [445, 338] width 345 height 13
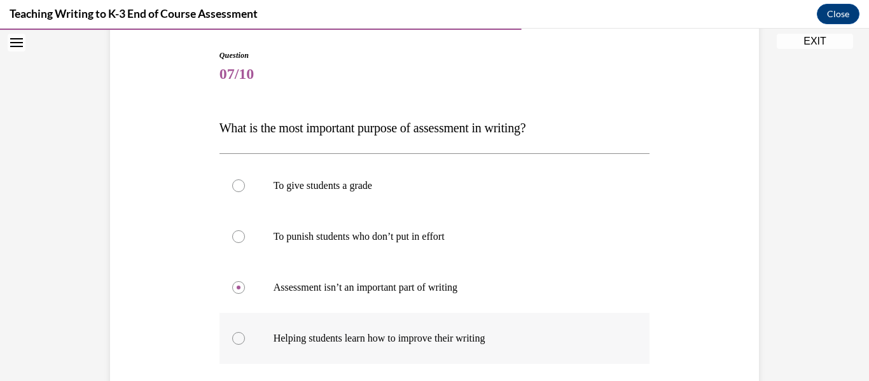
click at [245, 338] on input "Helping students learn how to improve their writing" at bounding box center [238, 338] width 13 height 13
radio input "true"
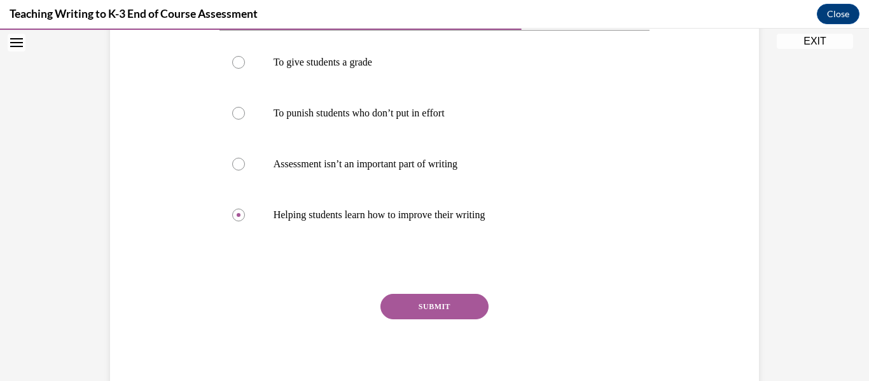
click at [406, 300] on button "SUBMIT" at bounding box center [434, 306] width 108 height 25
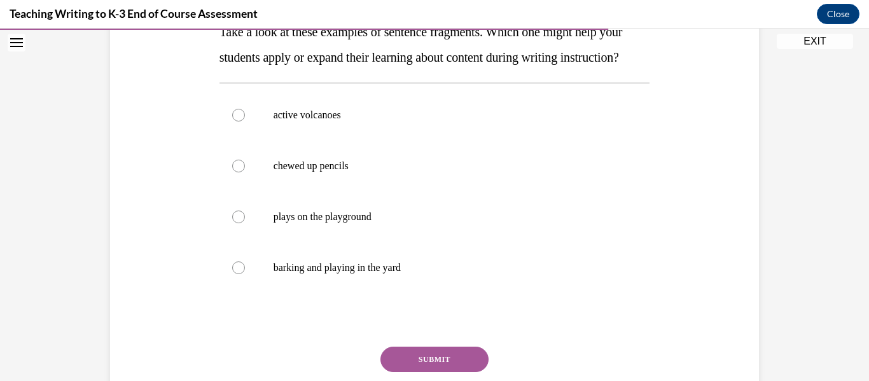
scroll to position [224, 0]
click at [321, 140] on label "active volcanoes" at bounding box center [434, 114] width 431 height 51
click at [245, 121] on input "active volcanoes" at bounding box center [238, 114] width 13 height 13
radio input "true"
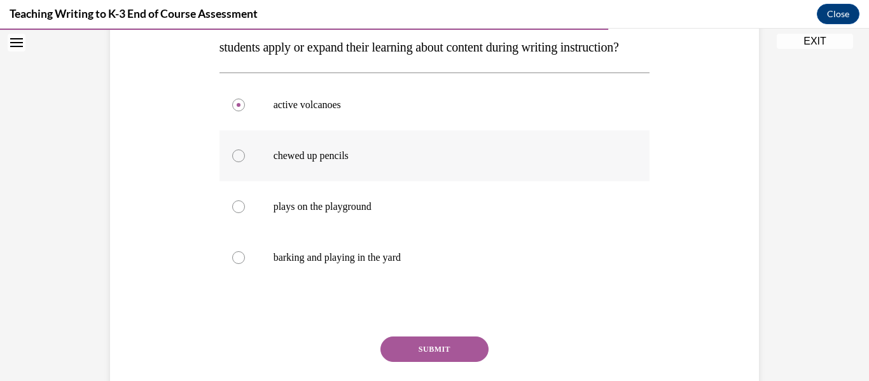
scroll to position [234, 0]
click at [416, 361] on button "SUBMIT" at bounding box center [434, 348] width 108 height 25
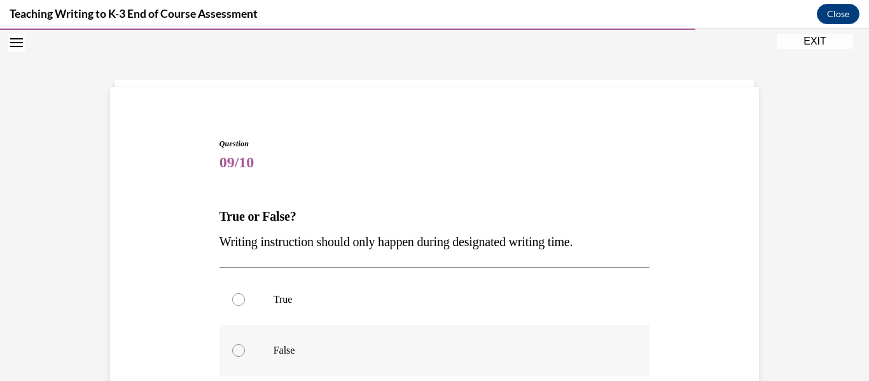
click at [329, 353] on p "False" at bounding box center [445, 350] width 345 height 13
click at [245, 353] on input "False" at bounding box center [238, 350] width 13 height 13
radio input "true"
click at [335, 308] on label "True" at bounding box center [434, 299] width 431 height 51
click at [245, 306] on input "True" at bounding box center [238, 299] width 13 height 13
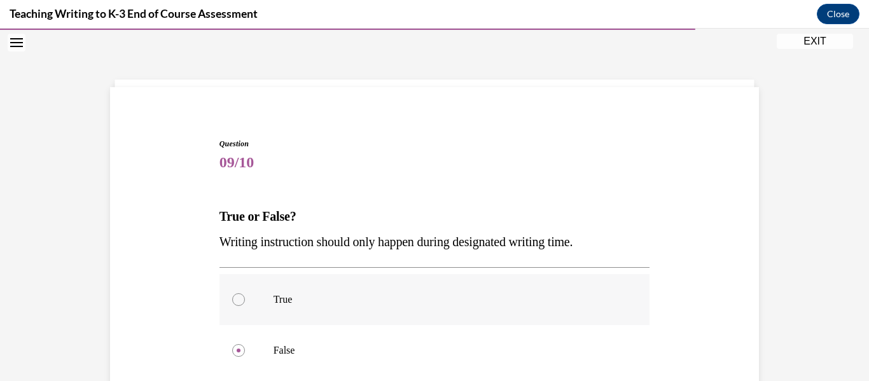
radio input "true"
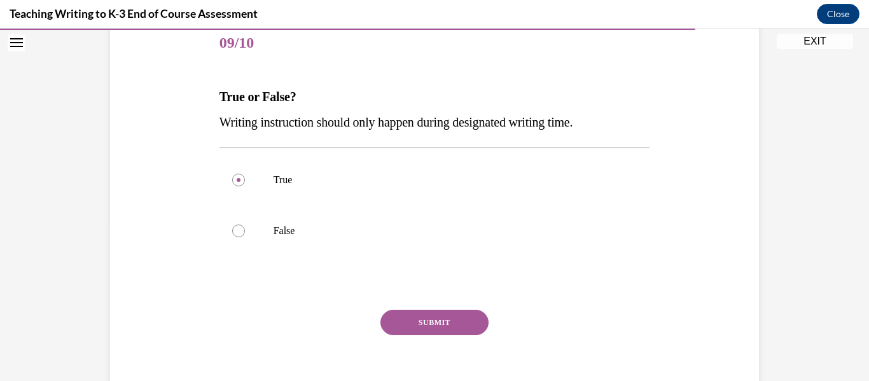
click at [396, 319] on button "SUBMIT" at bounding box center [434, 322] width 108 height 25
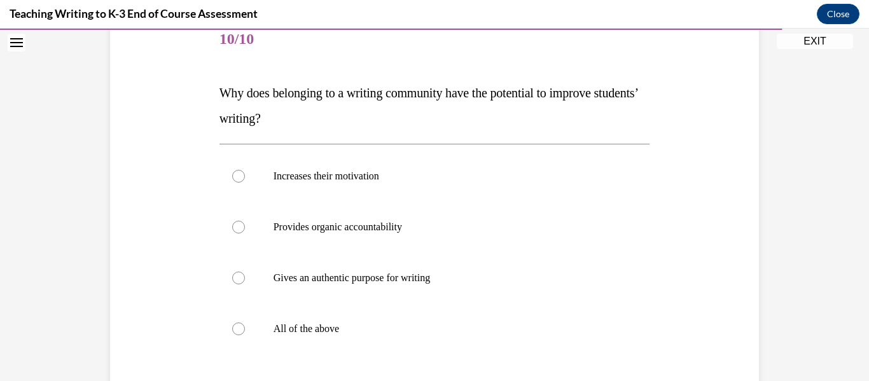
scroll to position [163, 0]
click at [396, 319] on label "All of the above" at bounding box center [434, 327] width 431 height 51
click at [245, 321] on input "All of the above" at bounding box center [238, 327] width 13 height 13
radio input "true"
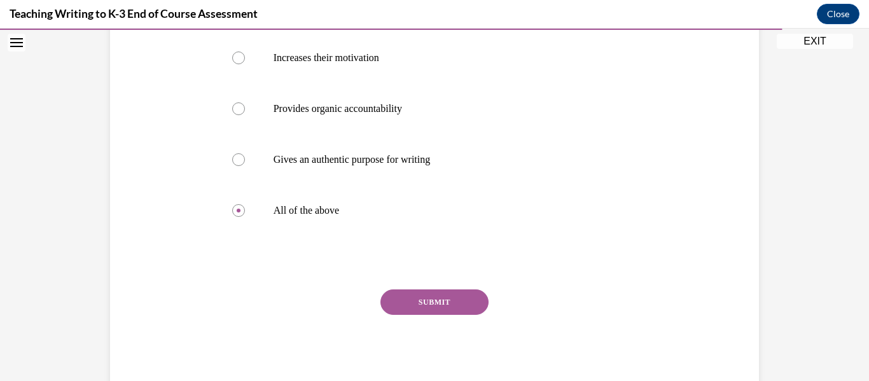
click at [399, 301] on button "SUBMIT" at bounding box center [434, 301] width 108 height 25
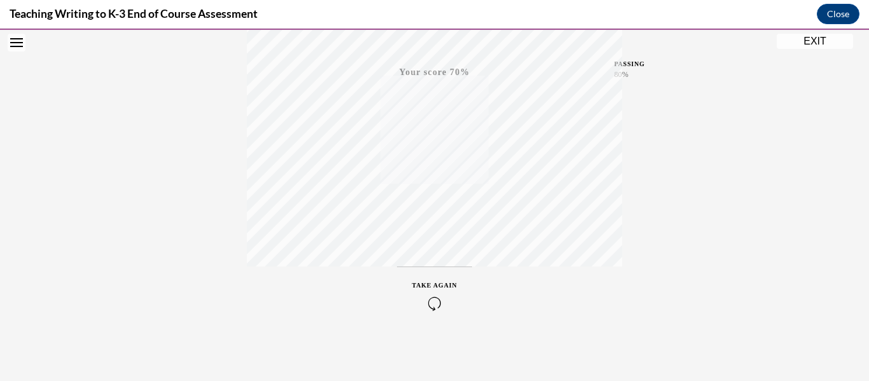
scroll to position [300, 0]
click at [425, 306] on icon "button" at bounding box center [434, 303] width 45 height 14
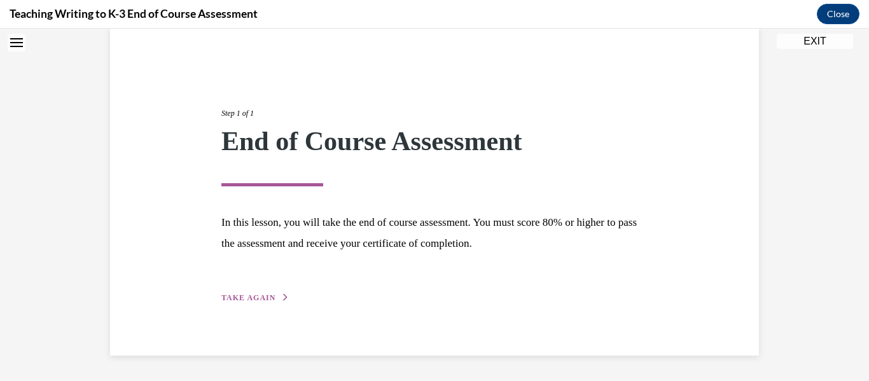
scroll to position [99, 0]
click at [260, 312] on div "Step 1 of 1 End of Course Assessment In this lesson, you will take the end of c…" at bounding box center [434, 191] width 649 height 328
click at [260, 295] on span "TAKE AGAIN" at bounding box center [248, 297] width 54 height 9
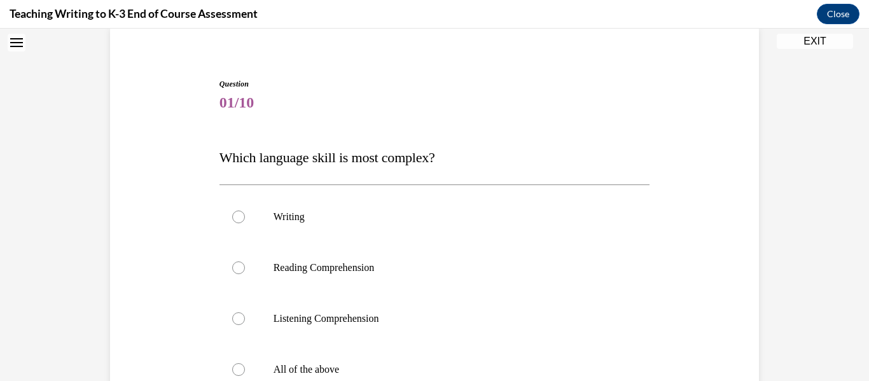
scroll to position [39, 0]
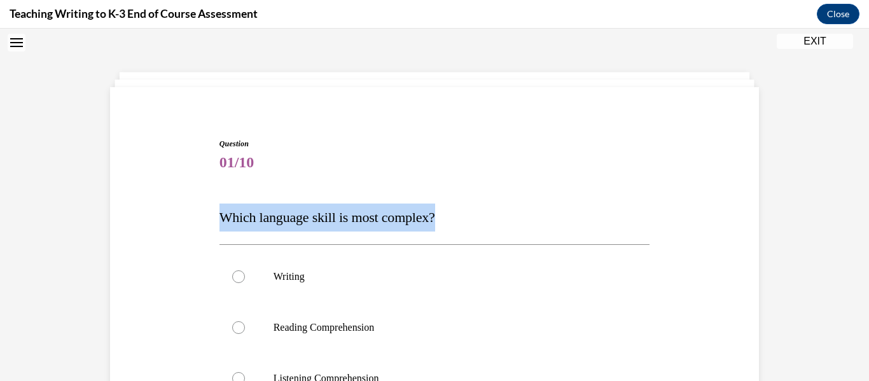
drag, startPoint x: 448, startPoint y: 214, endPoint x: 212, endPoint y: 193, distance: 236.9
click at [216, 193] on div "Question 01/10 Which language skill is most complex? Writing Reading Comprehens…" at bounding box center [434, 365] width 437 height 493
copy span "Which language skill is most complex?"
click at [392, 175] on div "Question 01/10 Which language skill is most complex? Writing Reading Comprehens…" at bounding box center [434, 375] width 431 height 474
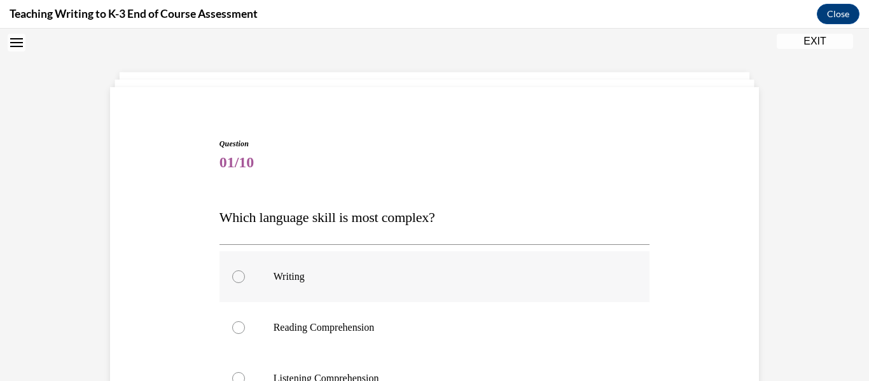
click at [275, 279] on p "Writing" at bounding box center [445, 276] width 345 height 13
click at [245, 279] on input "Writing" at bounding box center [238, 276] width 13 height 13
radio input "true"
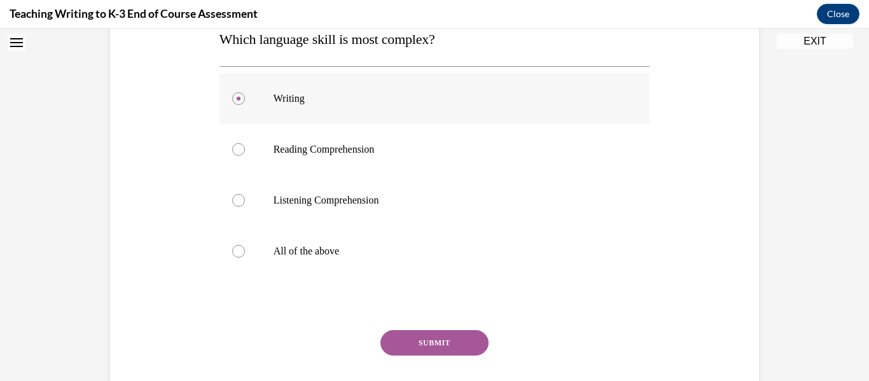
scroll to position [224, 0]
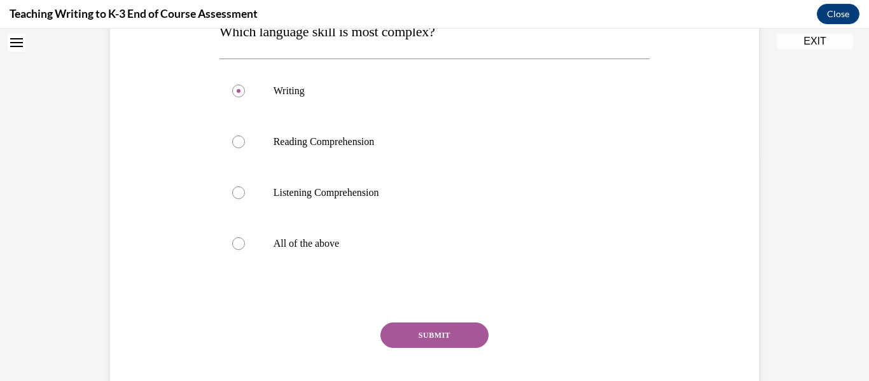
click at [431, 341] on button "SUBMIT" at bounding box center [434, 334] width 108 height 25
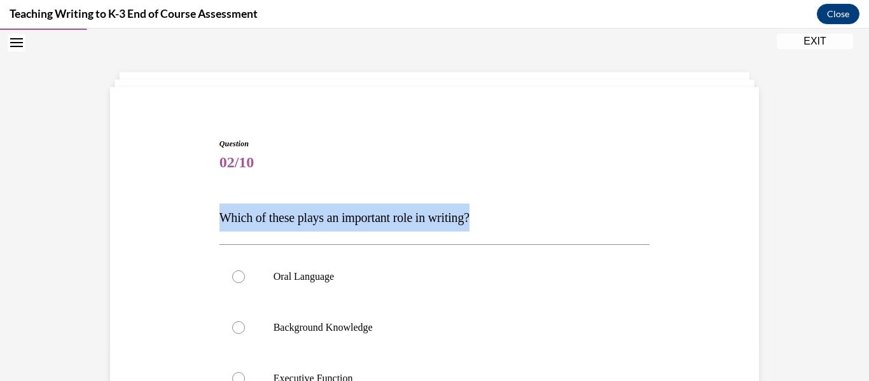
drag, startPoint x: 516, startPoint y: 224, endPoint x: 210, endPoint y: 205, distance: 306.5
click at [210, 205] on div "Question 02/10 Which of these plays an important role in writing? Oral Language…" at bounding box center [434, 356] width 655 height 513
copy span "Which of these plays an important role in writing?"
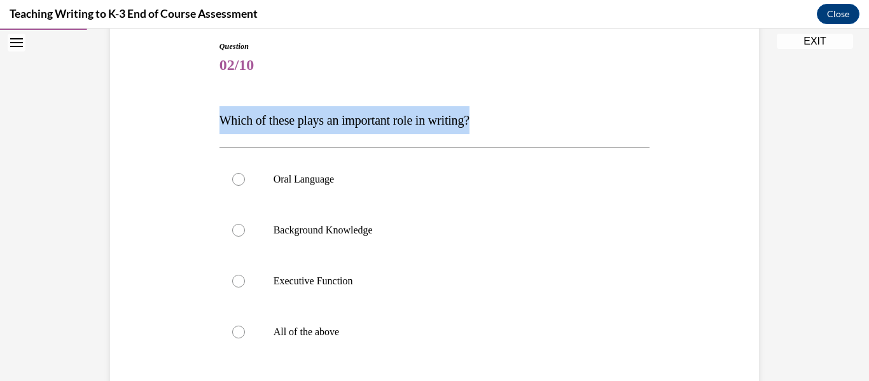
scroll to position [137, 0]
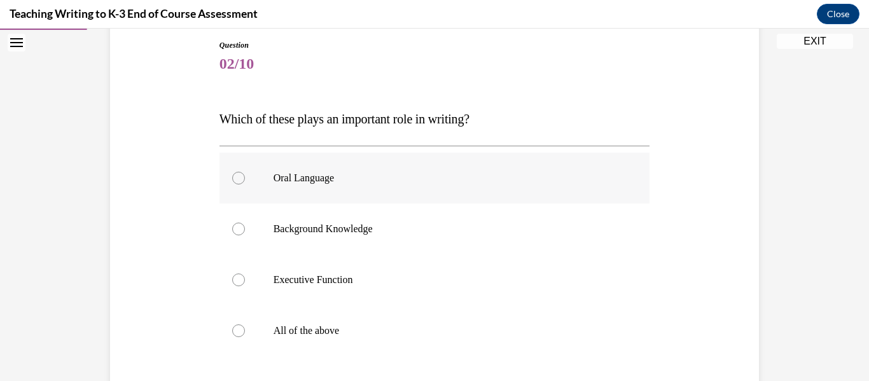
click at [272, 186] on label "Oral Language" at bounding box center [434, 178] width 431 height 51
click at [245, 184] on input "Oral Language" at bounding box center [238, 178] width 13 height 13
radio input "true"
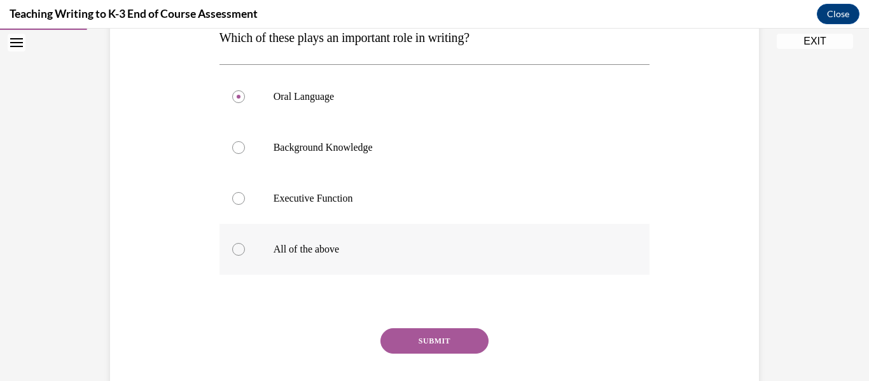
scroll to position [219, 0]
click at [389, 344] on button "SUBMIT" at bounding box center [434, 340] width 108 height 25
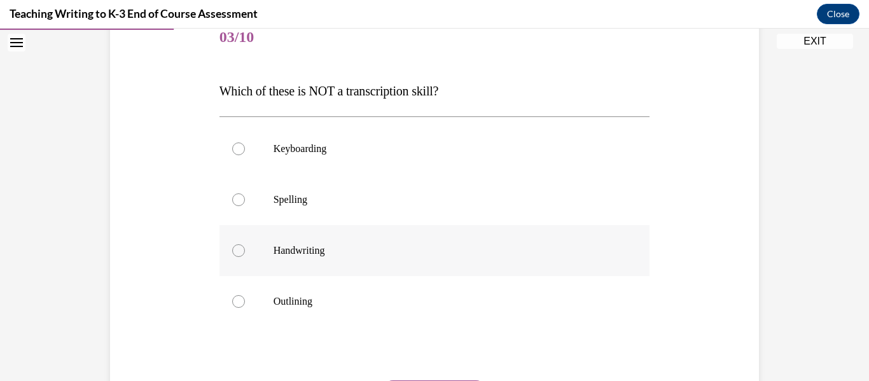
scroll to position [167, 0]
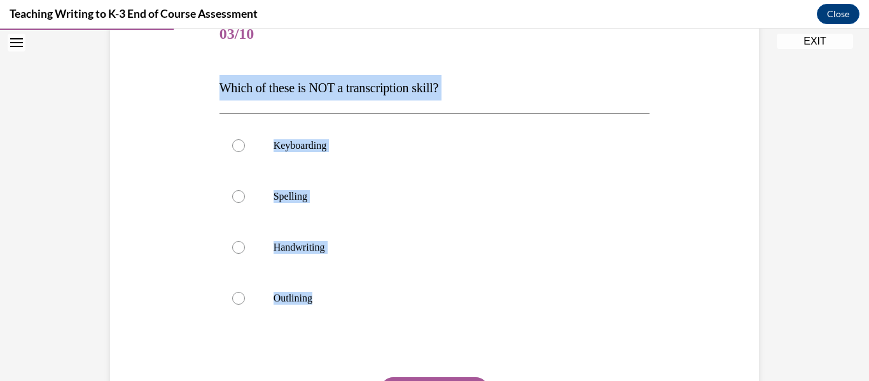
drag, startPoint x: 399, startPoint y: 328, endPoint x: 212, endPoint y: 95, distance: 298.5
click at [216, 95] on div "Question 03/10 Which of these is NOT a transcription skill? Keyboarding Spellin…" at bounding box center [434, 235] width 437 height 491
drag, startPoint x: 365, startPoint y: 315, endPoint x: 214, endPoint y: 85, distance: 274.6
click at [219, 85] on div "Question 03/10 Which of these is NOT a transcription skill? Keyboarding Spellin…" at bounding box center [434, 246] width 431 height 472
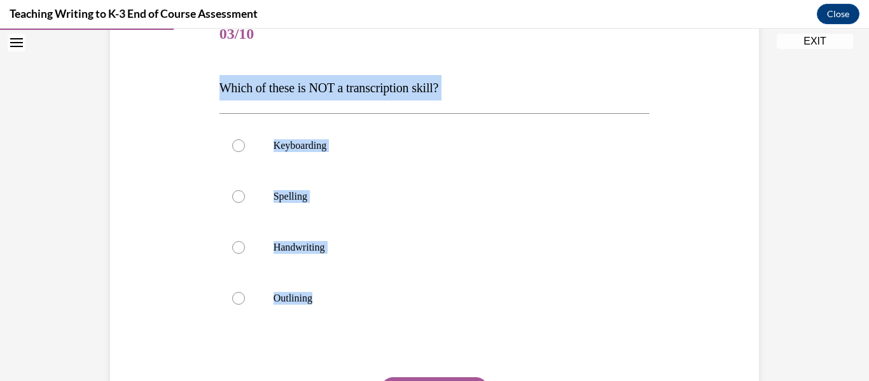
copy div "Which of these is NOT a transcription skill? Keyboarding Spelling Handwriting O…"
click at [408, 287] on label "Outlining" at bounding box center [434, 298] width 431 height 51
click at [245, 292] on input "Outlining" at bounding box center [238, 298] width 13 height 13
radio input "true"
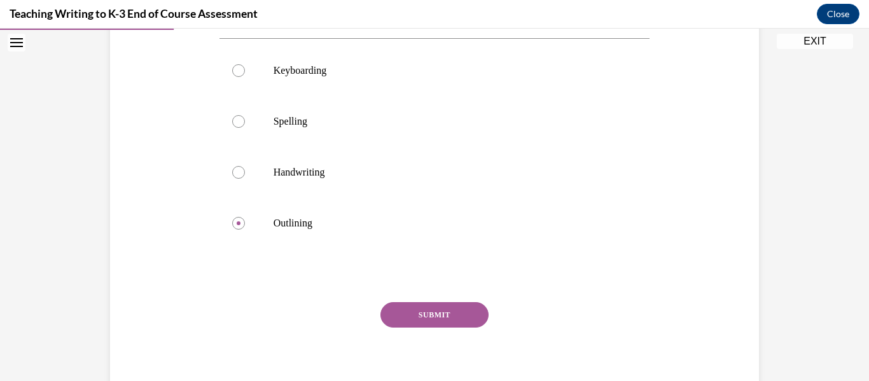
click at [446, 318] on button "SUBMIT" at bounding box center [434, 314] width 108 height 25
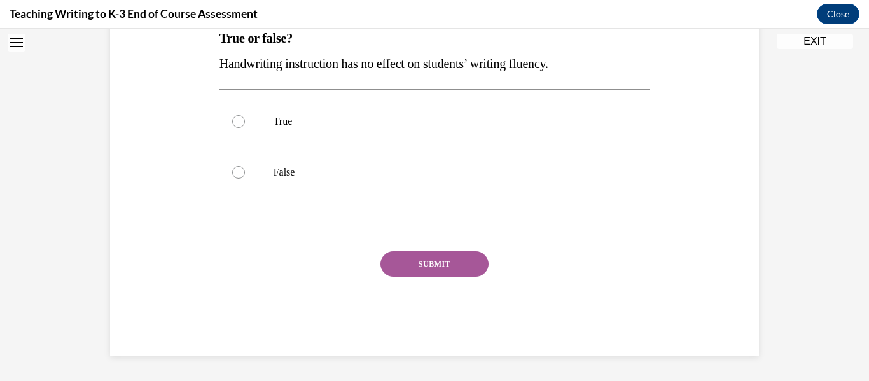
scroll to position [39, 0]
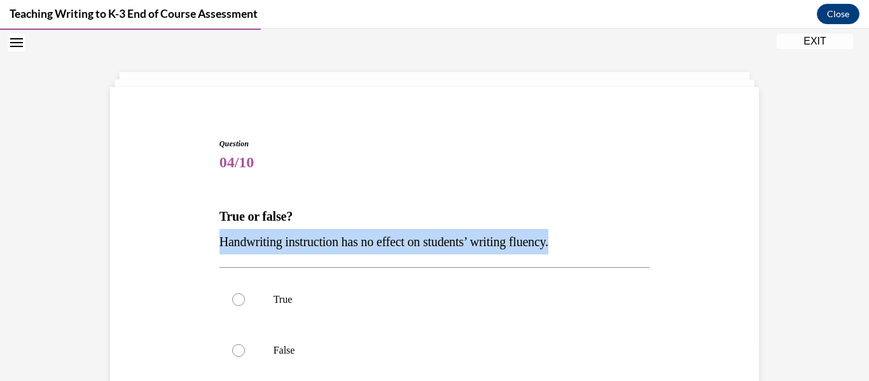
drag, startPoint x: 597, startPoint y: 239, endPoint x: 348, endPoint y: 224, distance: 248.5
click at [348, 224] on div "True or false? Handwriting instruction has no effect on students’ writing fluen…" at bounding box center [434, 229] width 431 height 51
copy div "Handwriting instruction has no effect on students’ writing fluency."
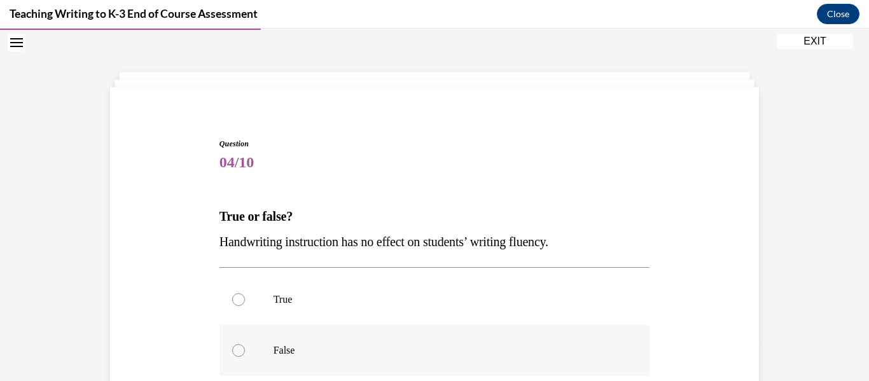
click at [308, 348] on p "False" at bounding box center [445, 350] width 345 height 13
click at [245, 348] on input "False" at bounding box center [238, 350] width 13 height 13
radio input "true"
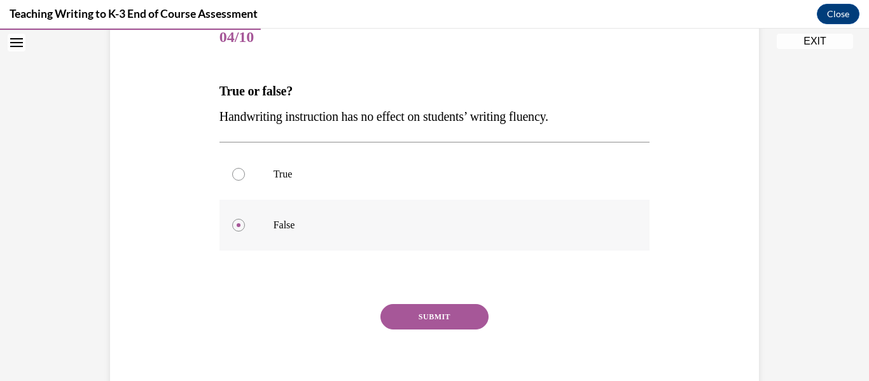
scroll to position [179, 0]
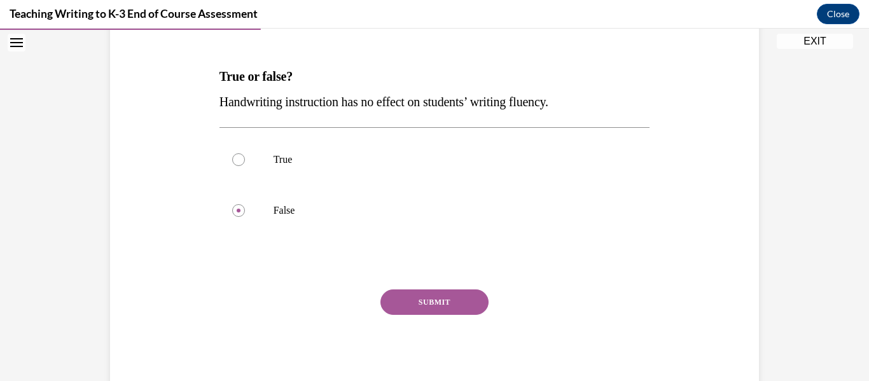
click at [436, 292] on button "SUBMIT" at bounding box center [434, 301] width 108 height 25
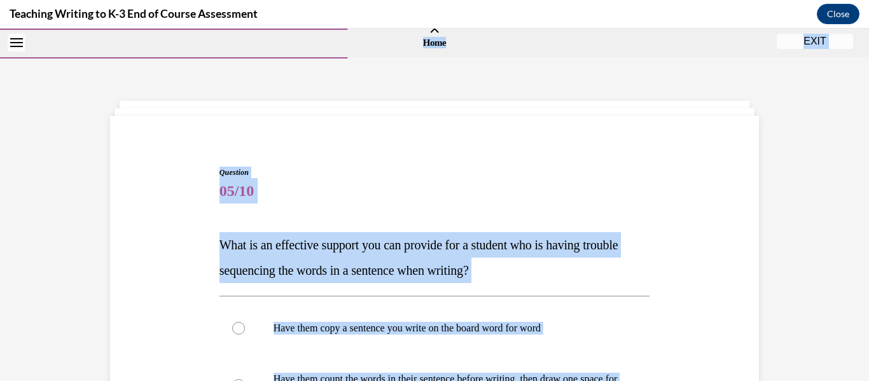
scroll to position [0, 0]
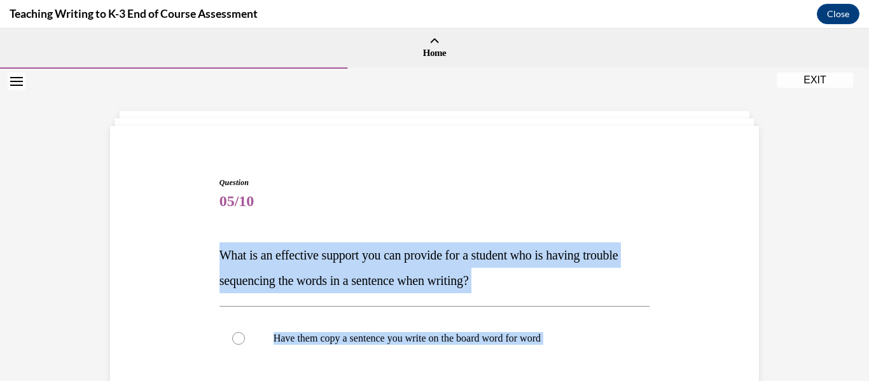
drag, startPoint x: 477, startPoint y: 258, endPoint x: 206, endPoint y: 237, distance: 271.7
copy div "What is an effective support you can provide for a student who is having troubl…"
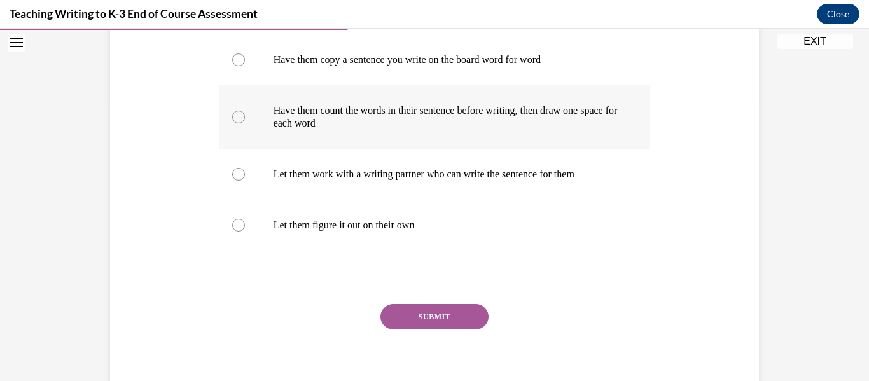
scroll to position [284, 0]
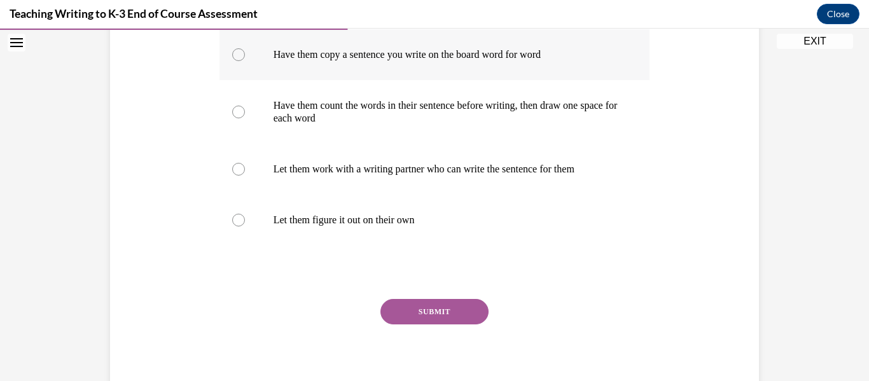
click at [270, 71] on label "Have them copy a sentence you write on the board word for word" at bounding box center [434, 54] width 431 height 51
click at [245, 61] on input "Have them copy a sentence you write on the board word for word" at bounding box center [238, 54] width 13 height 13
radio input "true"
click at [338, 118] on p "Have them count the words in their sentence before writing, then draw one space…" at bounding box center [445, 111] width 345 height 25
click at [245, 118] on input "Have them count the words in their sentence before writing, then draw one space…" at bounding box center [238, 112] width 13 height 13
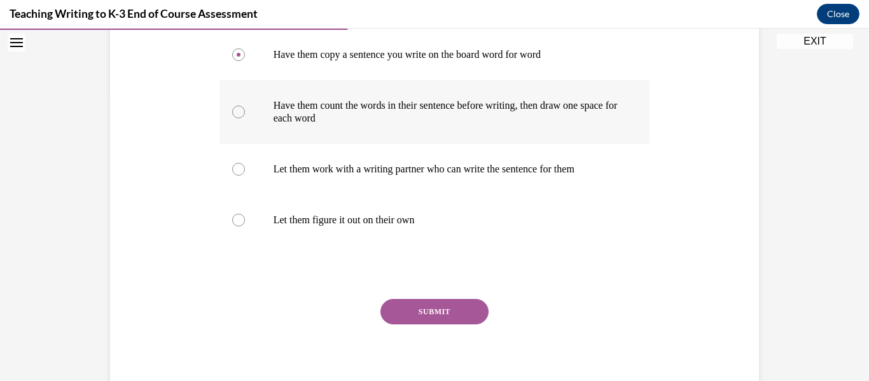
radio input "true"
click at [394, 308] on button "SUBMIT" at bounding box center [434, 311] width 108 height 25
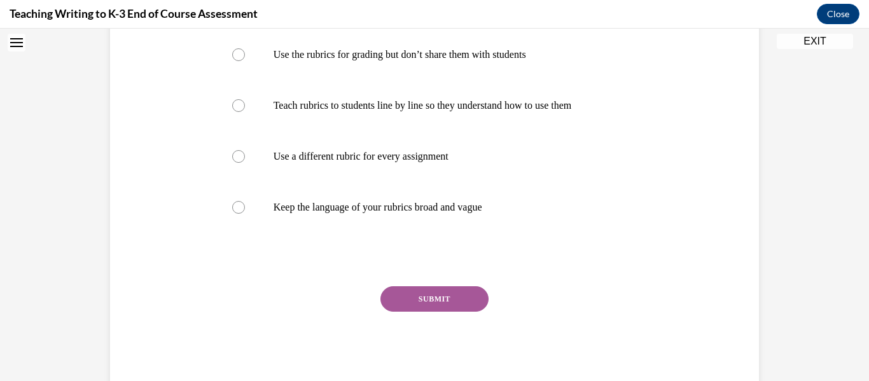
scroll to position [39, 0]
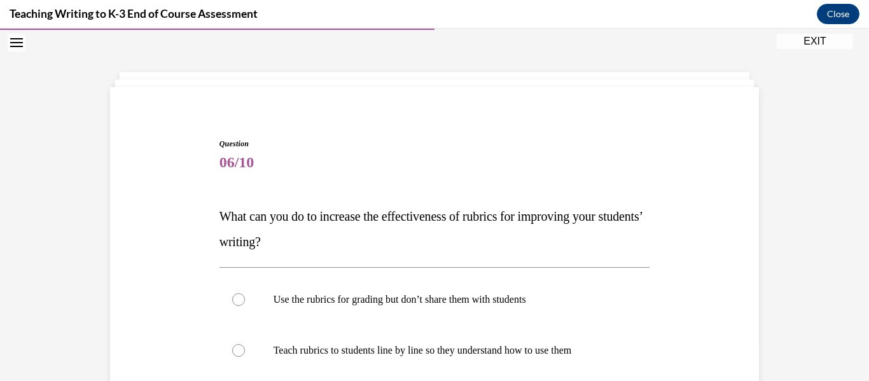
click at [350, 255] on div "Question 06/10 What can you do to increase the effectiveness of rubrics for imp…" at bounding box center [434, 386] width 431 height 497
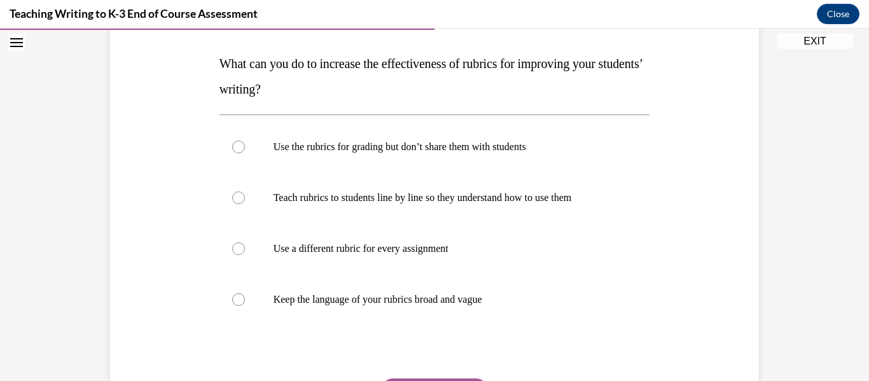
scroll to position [193, 0]
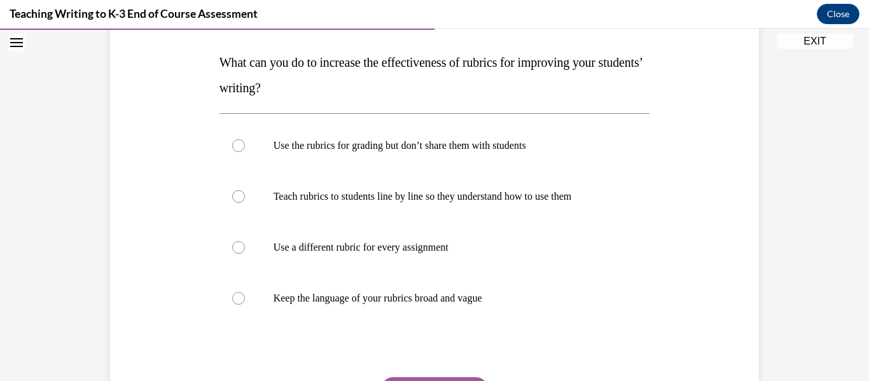
drag, startPoint x: 595, startPoint y: 317, endPoint x: 213, endPoint y: 63, distance: 459.1
click at [216, 63] on div "Question 06/10 What can you do to increase the effectiveness of rubrics for imp…" at bounding box center [434, 223] width 437 height 516
click at [229, 67] on span "What can you do to increase the effectiveness of rubrics for improving your stu…" at bounding box center [430, 74] width 423 height 39
drag, startPoint x: 551, startPoint y: 319, endPoint x: 209, endPoint y: 53, distance: 432.9
click at [209, 53] on div "Question 06/10 What can you do to increase the effectiveness of rubrics for imp…" at bounding box center [434, 213] width 655 height 535
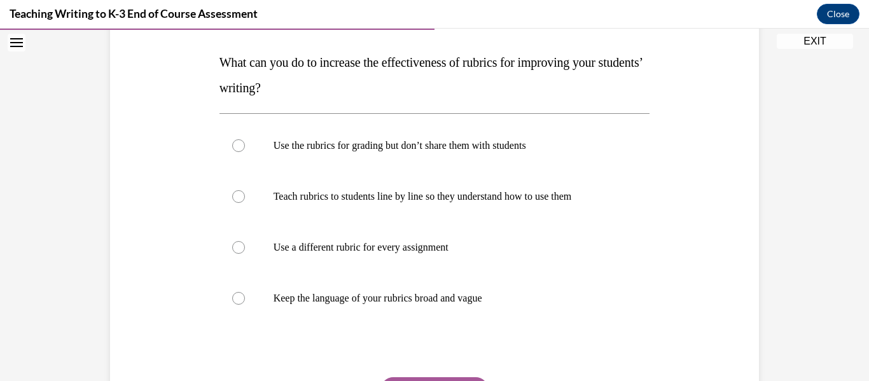
copy div "What can you do to increase the effectiveness of rubrics for improving your stu…"
click at [161, 215] on div "Question 06/10 What can you do to increase the effectiveness of rubrics for imp…" at bounding box center [434, 213] width 655 height 535
click at [275, 202] on p "Teach rubrics to students line by line so they understand how to use them" at bounding box center [445, 196] width 345 height 13
click at [245, 202] on input "Teach rubrics to students line by line so they understand how to use them" at bounding box center [238, 196] width 13 height 13
radio input "true"
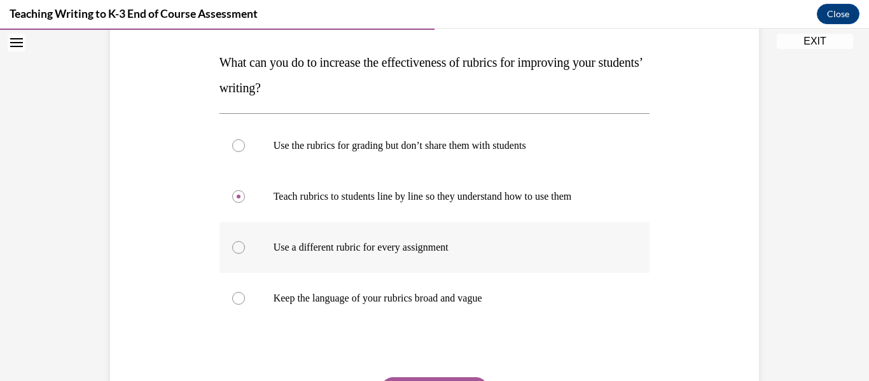
scroll to position [280, 0]
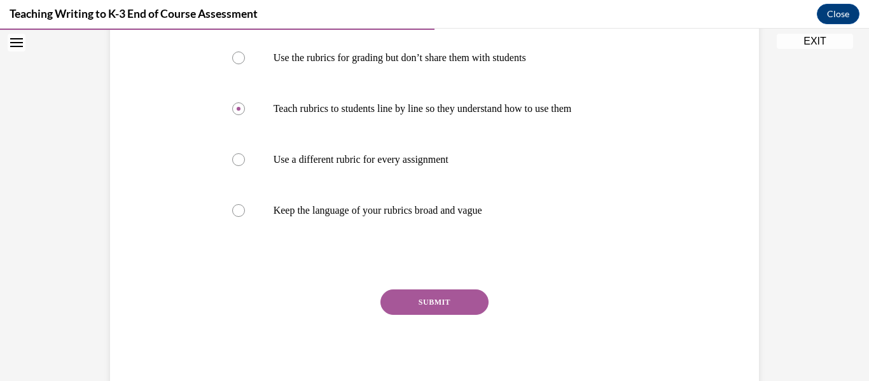
click at [417, 313] on button "SUBMIT" at bounding box center [434, 301] width 108 height 25
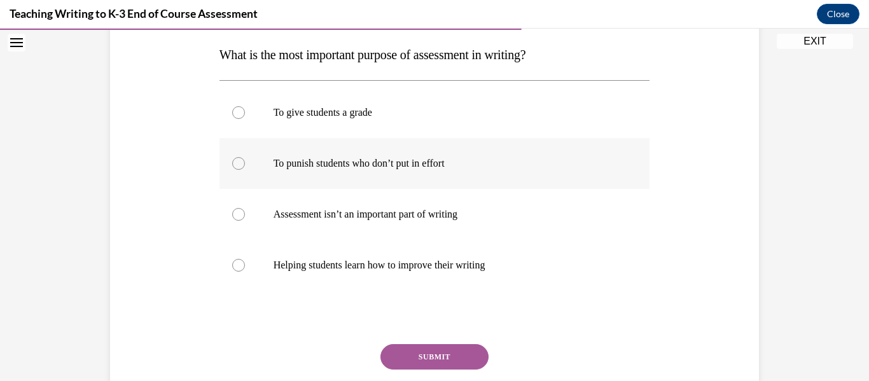
scroll to position [209, 0]
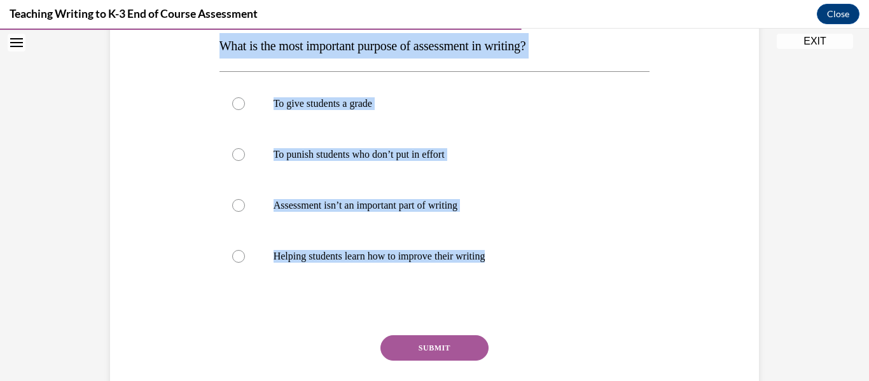
drag, startPoint x: 514, startPoint y: 263, endPoint x: 200, endPoint y: 54, distance: 377.6
click at [200, 54] on div "Question 07/10 What is the most important purpose of assessment in writing? To …" at bounding box center [434, 184] width 655 height 510
copy div "What is the most important purpose of assessment in writing? To give students a…"
click at [184, 266] on div "Question 07/10 What is the most important purpose of assessment in writing? To …" at bounding box center [434, 184] width 655 height 510
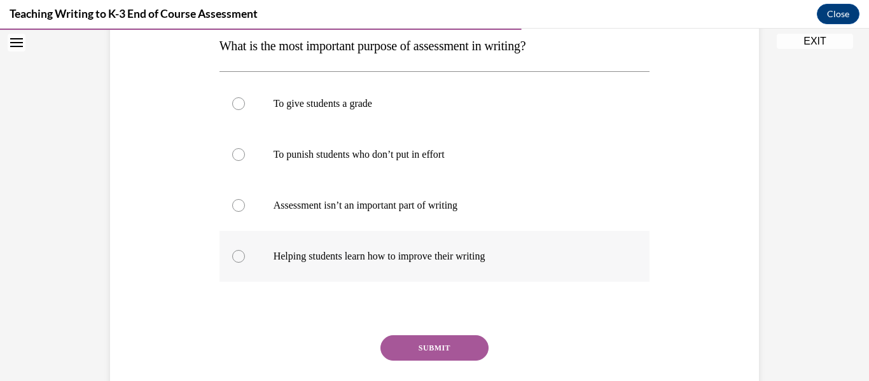
click at [241, 261] on label "Helping students learn how to improve their writing" at bounding box center [434, 256] width 431 height 51
click at [241, 261] on input "Helping students learn how to improve their writing" at bounding box center [238, 256] width 13 height 13
radio input "true"
click at [392, 355] on button "SUBMIT" at bounding box center [434, 347] width 108 height 25
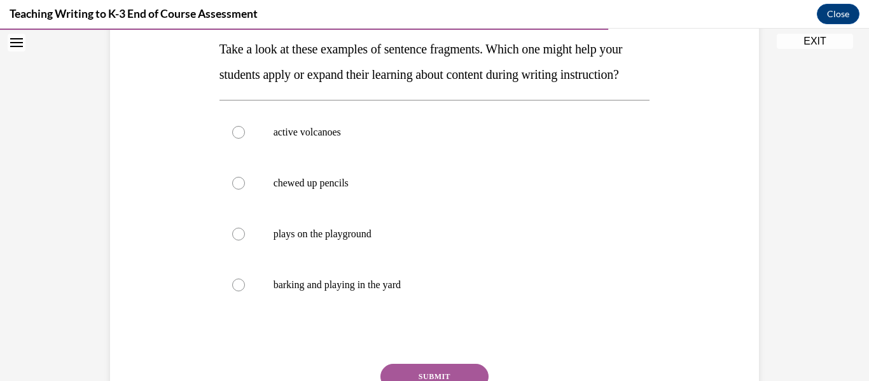
scroll to position [207, 0]
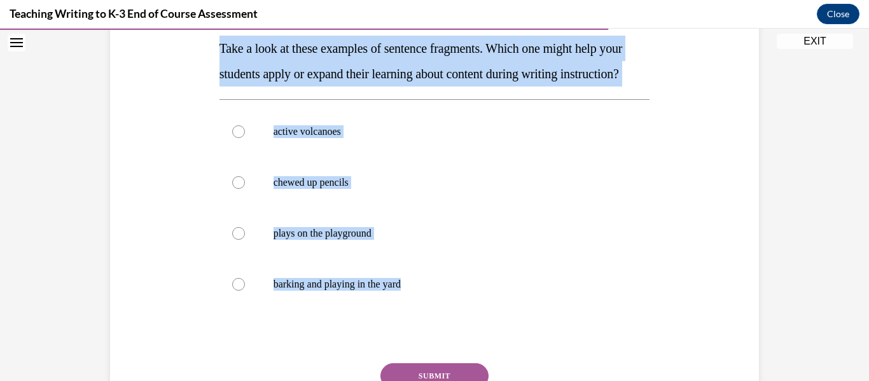
drag, startPoint x: 500, startPoint y: 314, endPoint x: 207, endPoint y: 53, distance: 393.2
click at [207, 53] on div "Question 08/10 Take a look at these examples of sentence fragments. Which one m…" at bounding box center [434, 199] width 655 height 535
copy div "Take a look at these examples of sentence fragments. Which one might help your …"
click at [411, 208] on label "chewed up pencils" at bounding box center [434, 182] width 431 height 51
click at [245, 189] on input "chewed up pencils" at bounding box center [238, 182] width 13 height 13
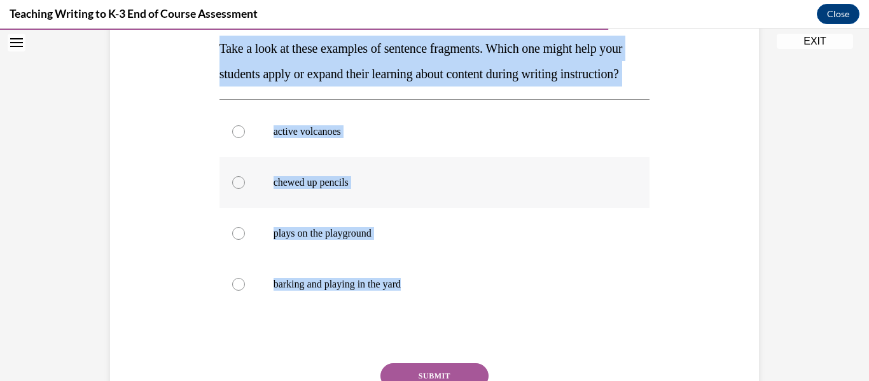
radio input "true"
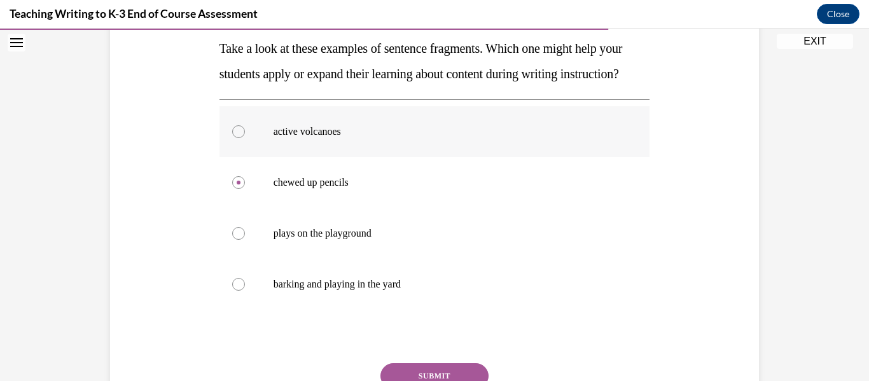
click at [256, 155] on label "active volcanoes" at bounding box center [434, 131] width 431 height 51
click at [245, 138] on input "active volcanoes" at bounding box center [238, 131] width 13 height 13
radio input "true"
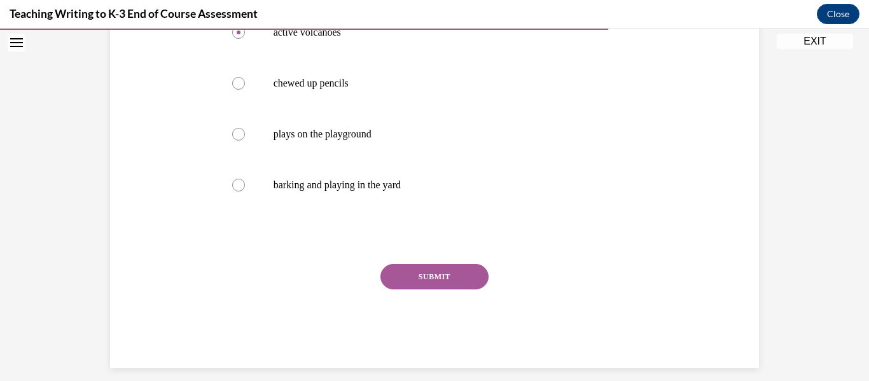
click at [435, 289] on button "SUBMIT" at bounding box center [434, 276] width 108 height 25
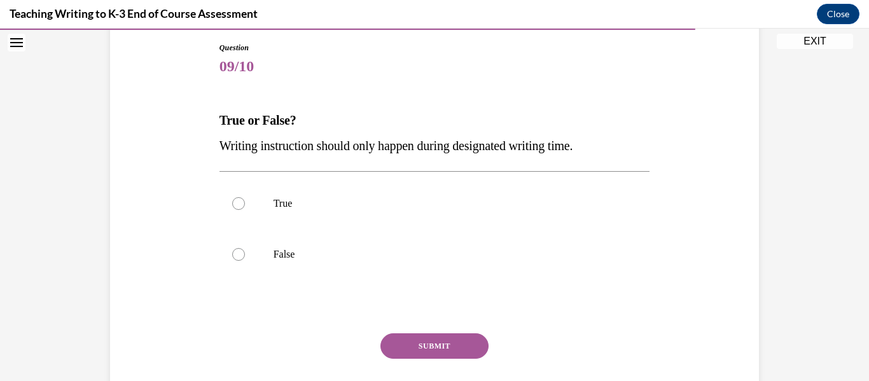
scroll to position [135, 0]
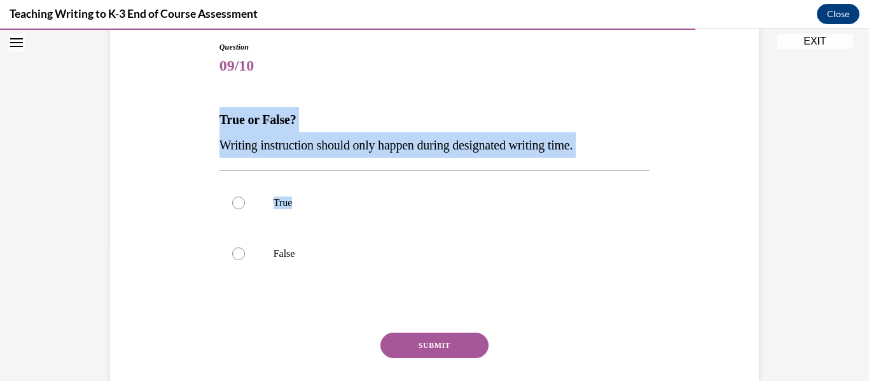
drag, startPoint x: 638, startPoint y: 158, endPoint x: 214, endPoint y: 116, distance: 426.2
click at [216, 116] on div "Question 09/10 True or False? Writing instruction should only happen during des…" at bounding box center [434, 229] width 437 height 415
copy div "True or False? Writing instruction should only happen during designated writing…"
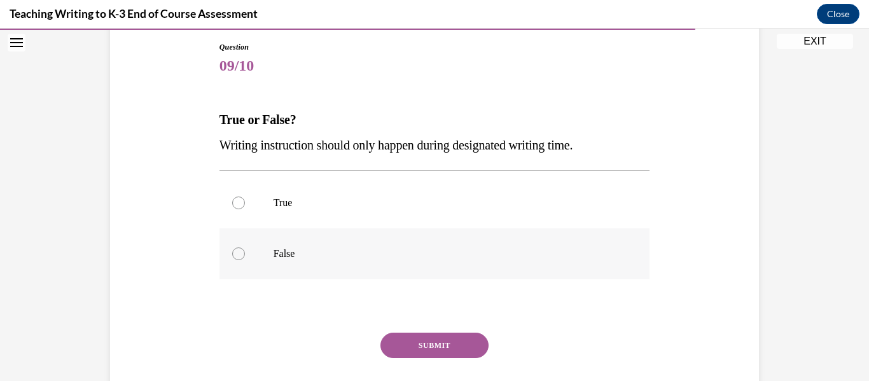
click at [269, 245] on label "False" at bounding box center [434, 253] width 431 height 51
click at [245, 247] on input "False" at bounding box center [238, 253] width 13 height 13
radio input "true"
click at [426, 354] on button "SUBMIT" at bounding box center [434, 345] width 108 height 25
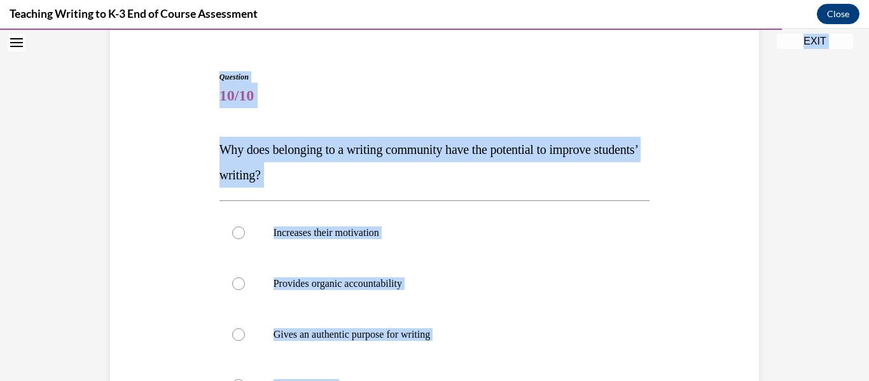
scroll to position [0, 0]
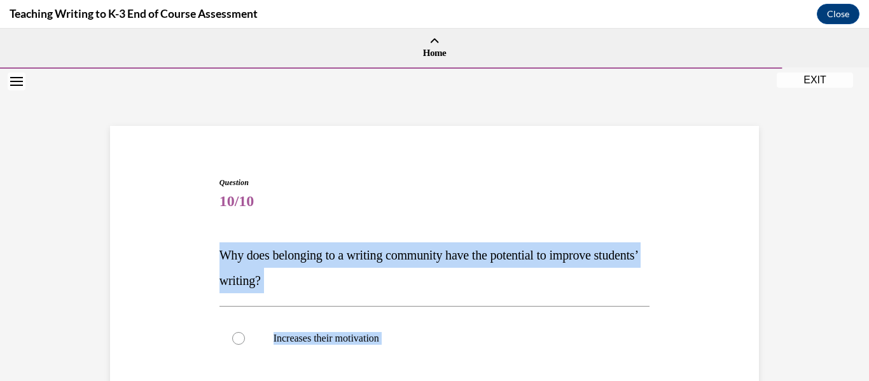
drag, startPoint x: 423, startPoint y: 255, endPoint x: 200, endPoint y: 255, distance: 223.2
copy div "Why does belonging to a writing community have the potential to improve student…"
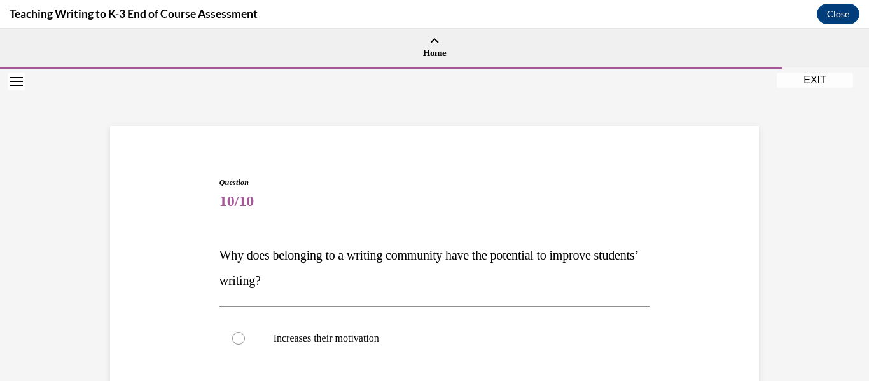
click at [436, 179] on span "Question" at bounding box center [434, 182] width 431 height 11
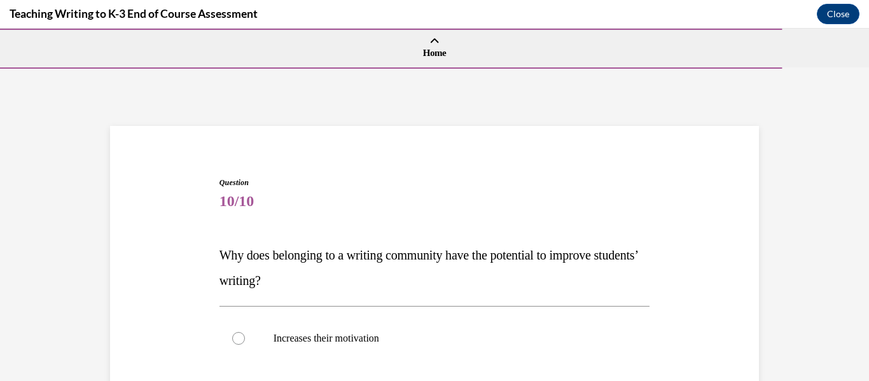
scroll to position [280, 0]
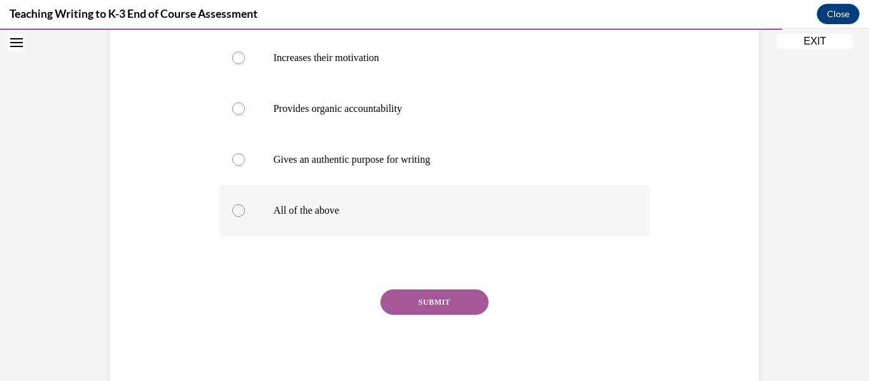
click at [297, 207] on p "All of the above" at bounding box center [445, 210] width 345 height 13
click at [245, 207] on input "All of the above" at bounding box center [238, 210] width 13 height 13
radio input "true"
click at [428, 300] on button "SUBMIT" at bounding box center [434, 301] width 108 height 25
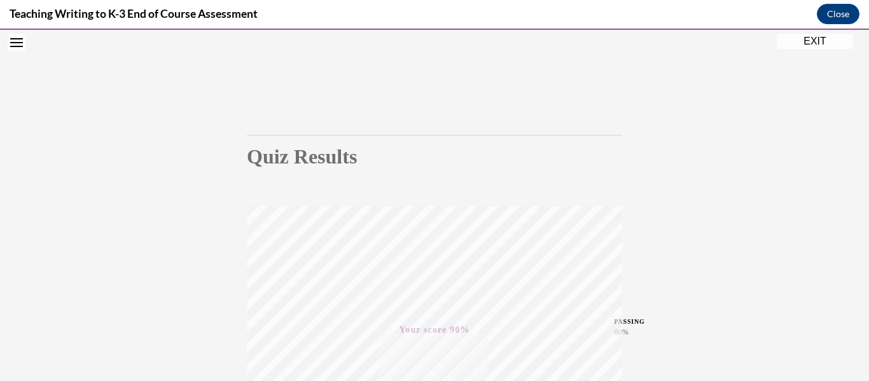
scroll to position [5, 0]
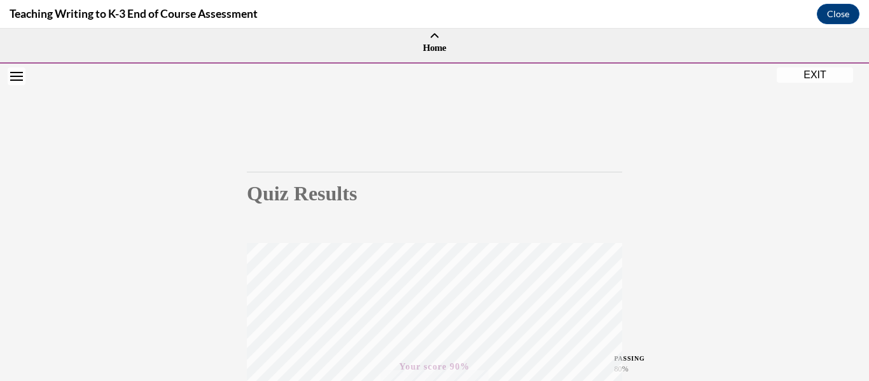
click at [813, 71] on button "EXIT" at bounding box center [814, 74] width 76 height 15
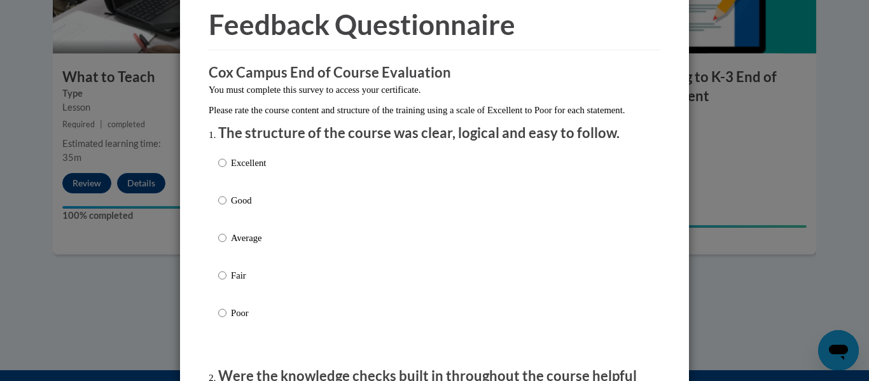
scroll to position [51, 0]
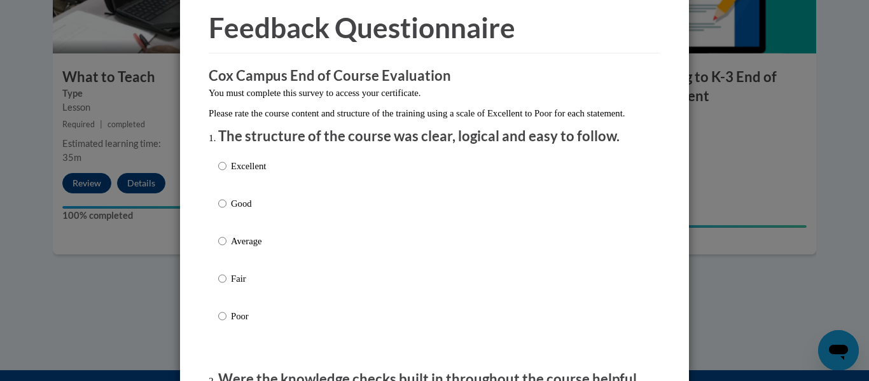
click at [233, 248] on p "Average" at bounding box center [248, 241] width 35 height 14
click at [226, 248] on input "Average" at bounding box center [222, 241] width 8 height 14
radio input "true"
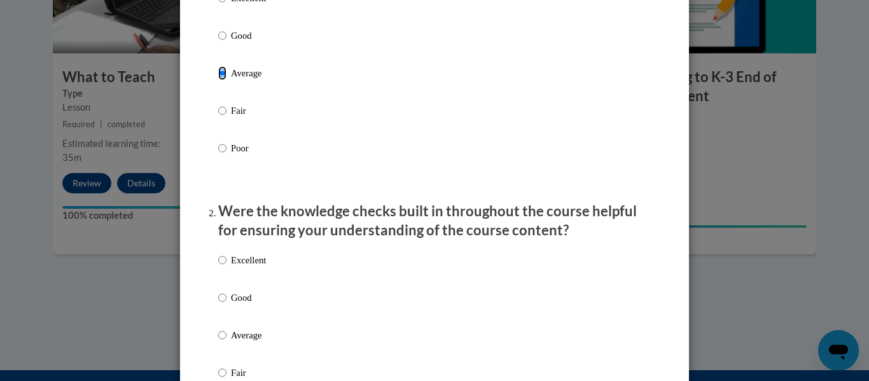
scroll to position [219, 0]
click at [242, 341] on p "Average" at bounding box center [248, 335] width 35 height 14
click at [226, 341] on input "Average" at bounding box center [222, 335] width 8 height 14
radio input "true"
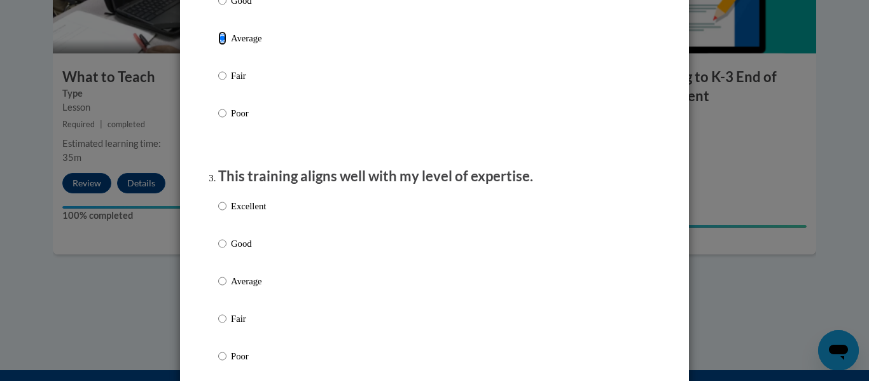
scroll to position [518, 0]
click at [231, 286] on p "Average" at bounding box center [248, 279] width 35 height 14
click at [226, 286] on input "Average" at bounding box center [222, 279] width 8 height 14
radio input "true"
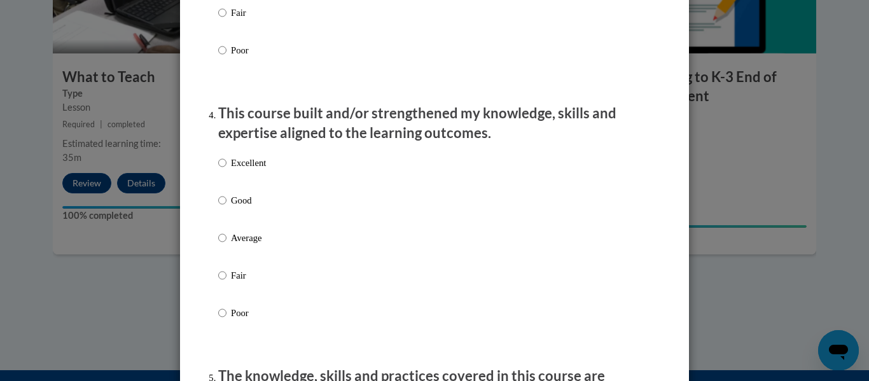
scroll to position [822, 0]
click at [221, 244] on input "Average" at bounding box center [222, 237] width 8 height 14
radio input "true"
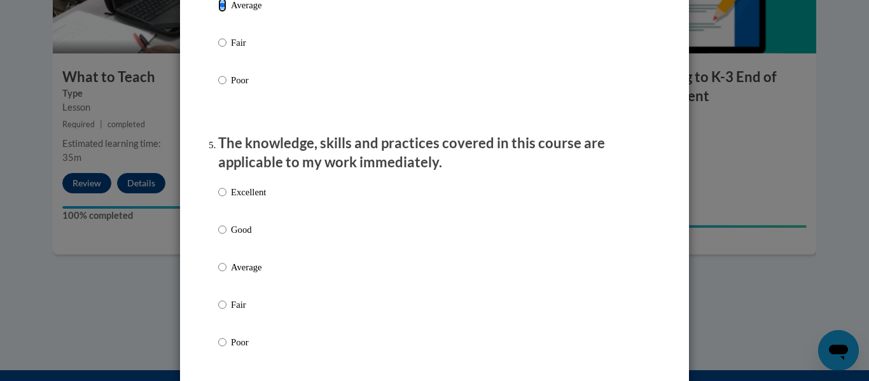
scroll to position [1055, 0]
click at [220, 271] on input "Average" at bounding box center [222, 266] width 8 height 14
radio input "true"
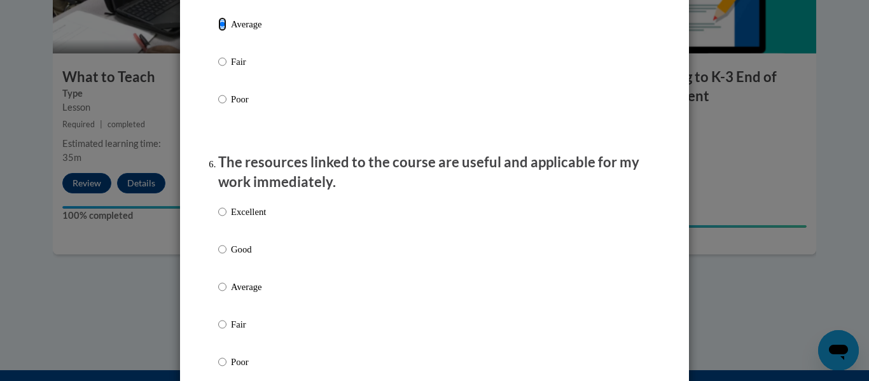
scroll to position [1298, 0]
click at [231, 293] on p "Average" at bounding box center [248, 286] width 35 height 14
click at [226, 293] on input "Average" at bounding box center [222, 286] width 8 height 14
radio input "true"
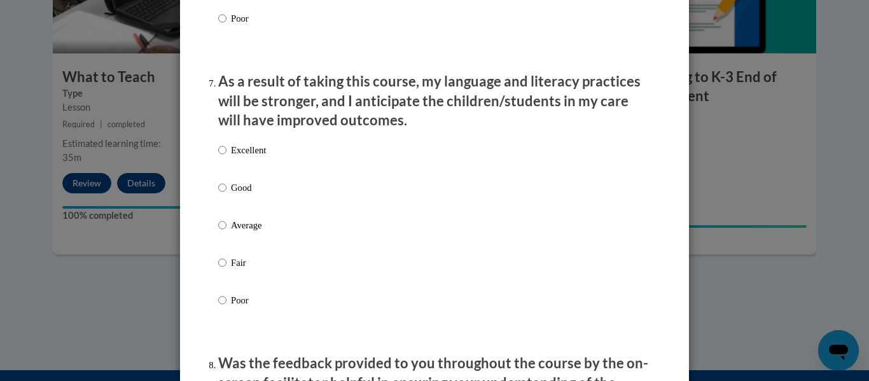
scroll to position [1643, 0]
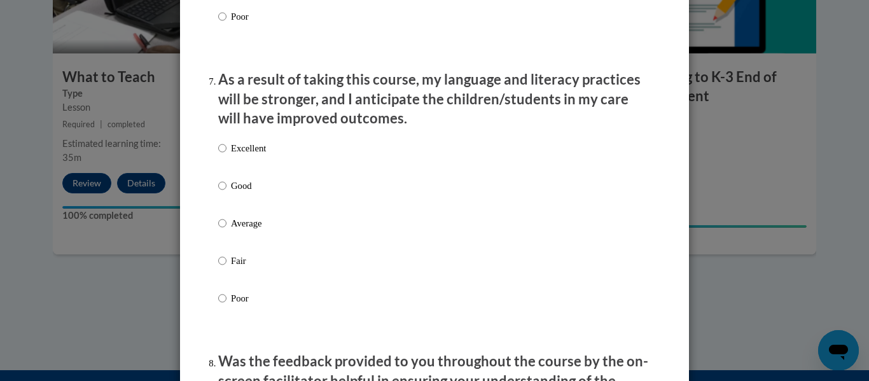
click at [243, 230] on p "Average" at bounding box center [248, 223] width 35 height 14
click at [226, 230] on input "Average" at bounding box center [222, 223] width 8 height 14
radio input "true"
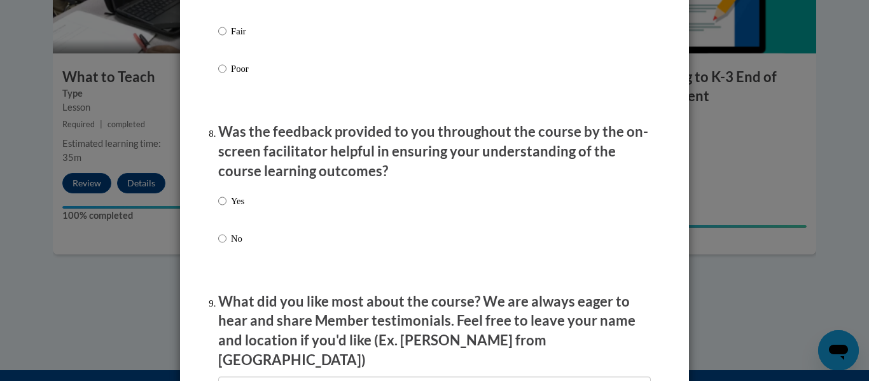
scroll to position [1873, 0]
click at [231, 207] on p "Yes" at bounding box center [237, 200] width 13 height 14
click at [226, 207] on input "Yes" at bounding box center [222, 200] width 8 height 14
radio input "true"
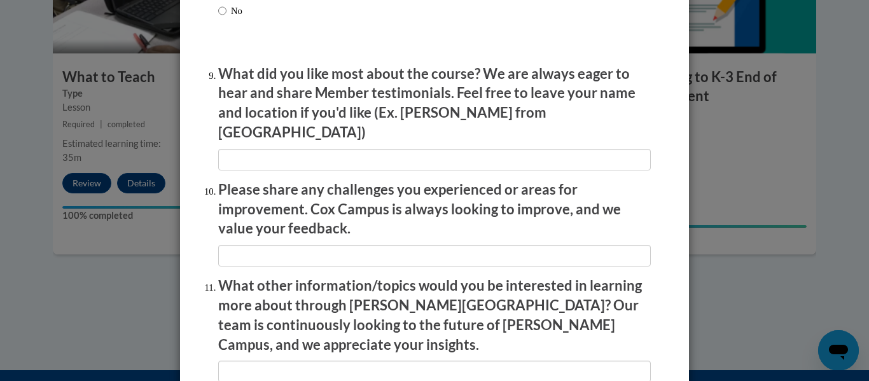
scroll to position [2261, 0]
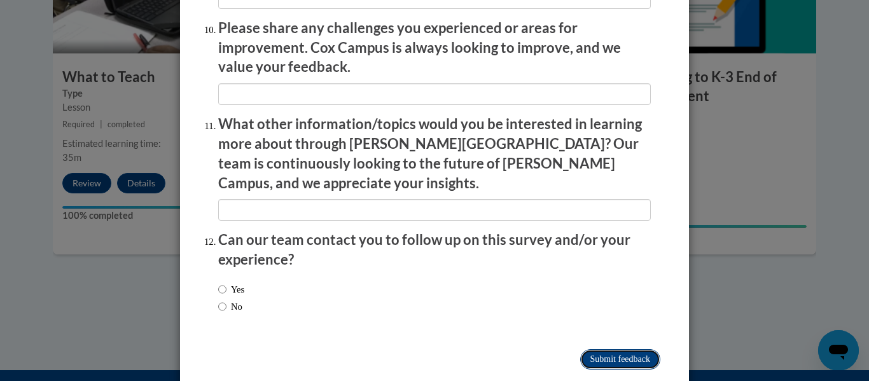
click at [603, 349] on input "Submit feedback" at bounding box center [620, 359] width 80 height 20
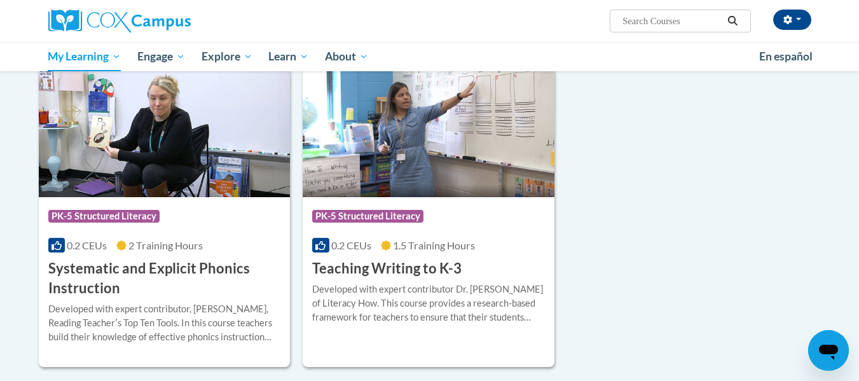
scroll to position [563, 0]
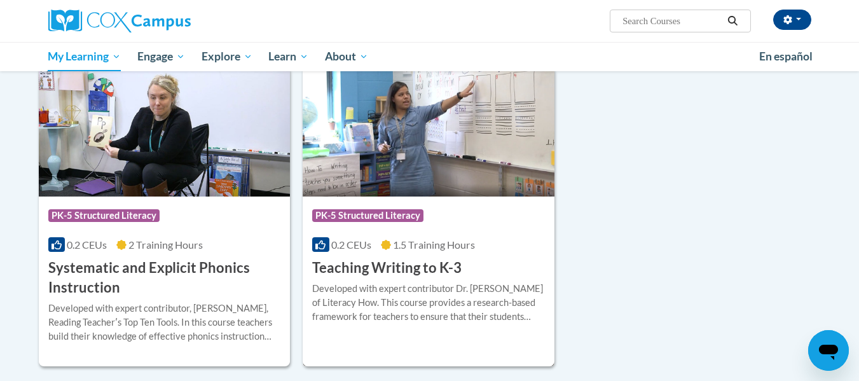
drag, startPoint x: 401, startPoint y: 163, endPoint x: 378, endPoint y: 151, distance: 26.2
click at [378, 151] on img at bounding box center [429, 132] width 252 height 130
